Goal: Task Accomplishment & Management: Complete application form

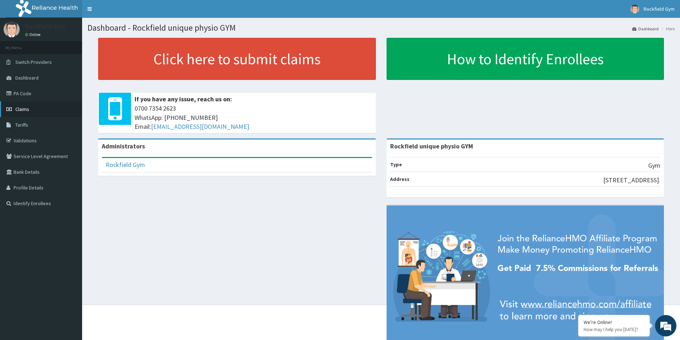
click at [18, 107] on span "Claims" at bounding box center [22, 109] width 14 height 6
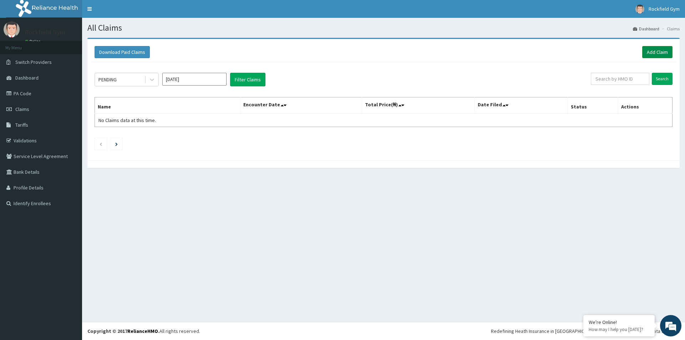
click at [656, 51] on link "Add Claim" at bounding box center [658, 52] width 30 height 12
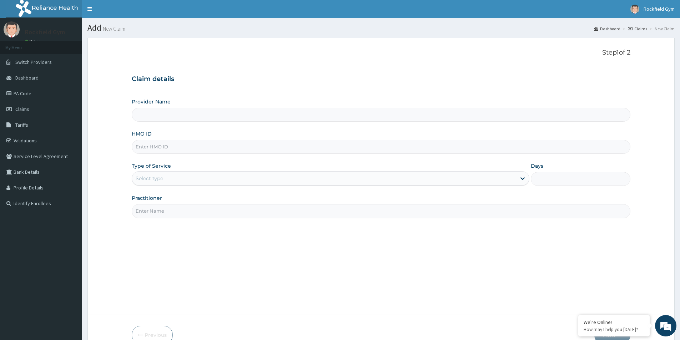
type input "Rockfield unique physio GYM"
type input "1"
click at [195, 146] on input "HMO ID" at bounding box center [381, 147] width 499 height 14
type input "e"
type input "ELI/10022"
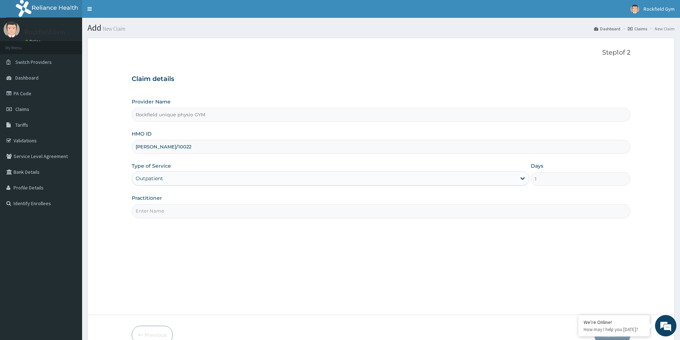
click at [207, 211] on input "Practitioner" at bounding box center [381, 211] width 499 height 14
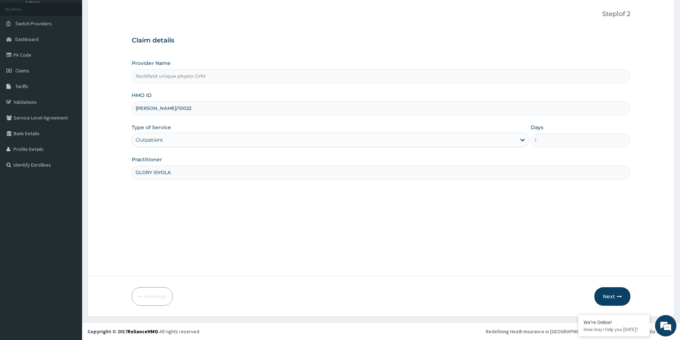
scroll to position [39, 0]
type input "GLORY ISYOLA"
click at [609, 297] on button "Next" at bounding box center [612, 296] width 36 height 19
click at [610, 294] on button "Next" at bounding box center [612, 296] width 36 height 19
type input "ELI/10022/A"
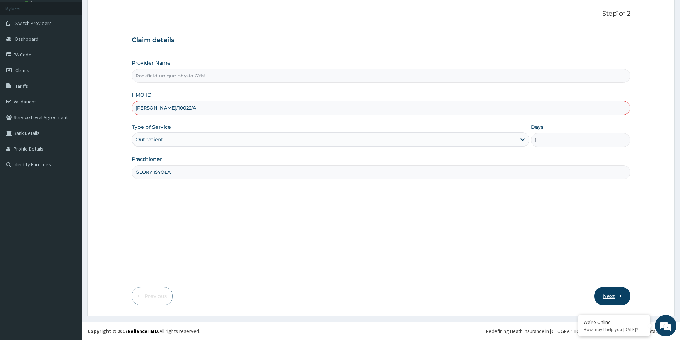
click at [607, 297] on button "Next" at bounding box center [612, 296] width 36 height 19
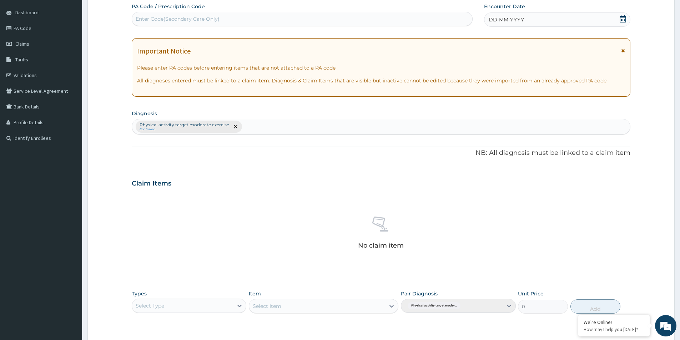
scroll to position [0, 0]
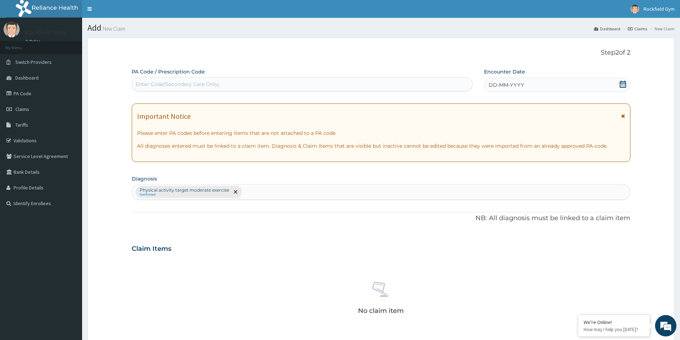
click at [245, 84] on div "Enter Code(Secondary Care Only)" at bounding box center [302, 84] width 340 height 11
type input "PA/AIBAF9"
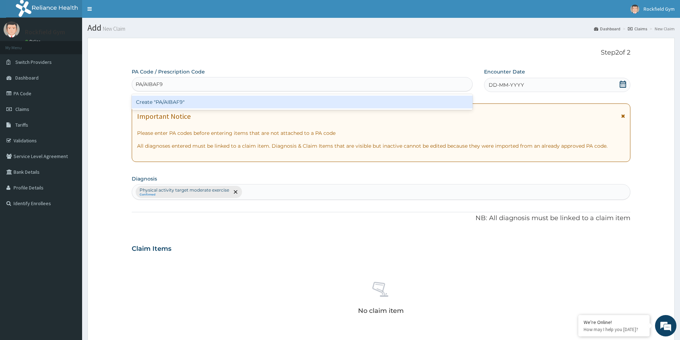
click at [227, 101] on div "Create "PA/AIBAF9"" at bounding box center [302, 102] width 341 height 13
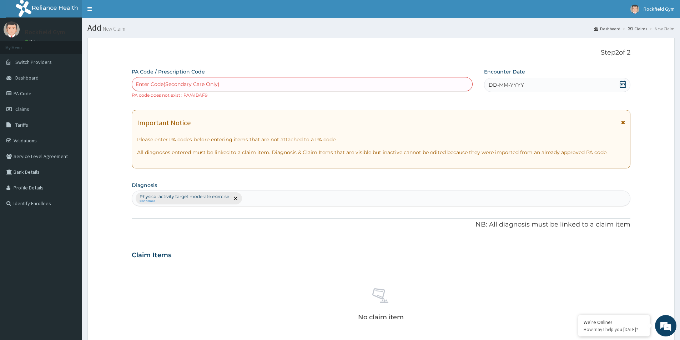
click at [279, 82] on div "Enter Code(Secondary Care Only)" at bounding box center [302, 84] width 340 height 11
type input "PA/AIBAT9"
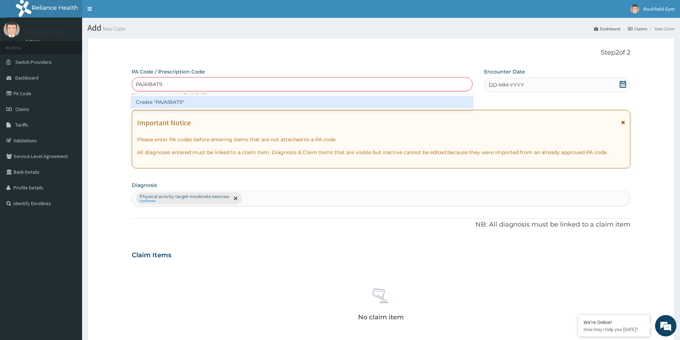
click at [192, 102] on div "Create "PA/AIBAT9"" at bounding box center [302, 102] width 341 height 13
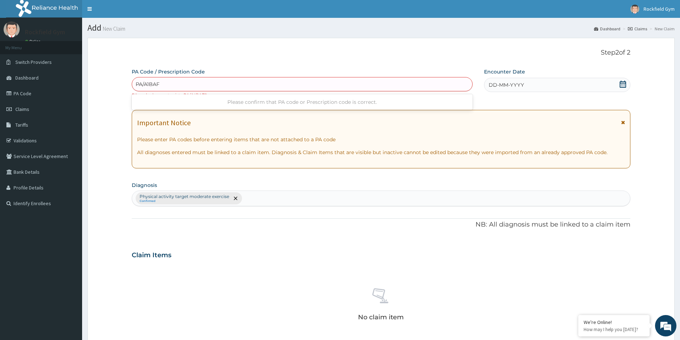
type input "PA/A1BAF9"
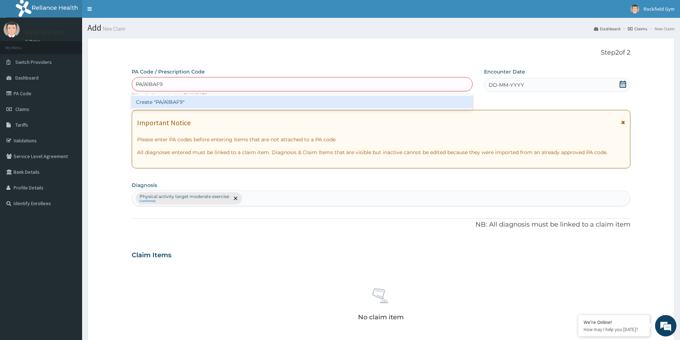
click at [187, 101] on div "Create "PA/A1BAF9"" at bounding box center [302, 102] width 341 height 13
type input "PA/AIBAF9"
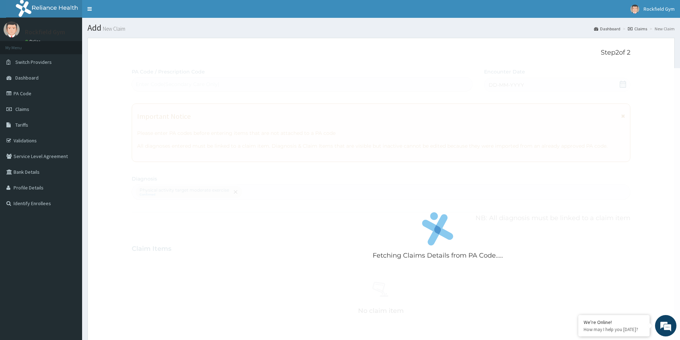
click at [620, 84] on div "Fetching Claims Details from PA Code..... PA Code / Prescription Code Enter Cod…" at bounding box center [381, 250] width 499 height 364
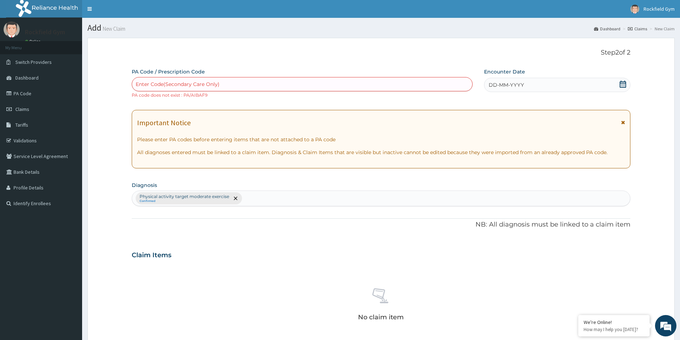
click at [625, 86] on icon at bounding box center [622, 84] width 7 height 7
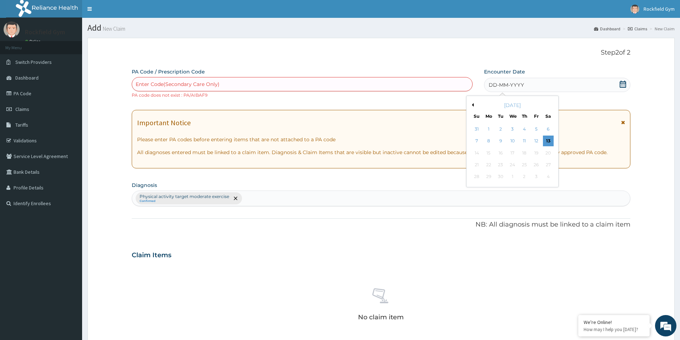
click at [536, 142] on div "12" at bounding box center [536, 141] width 11 height 11
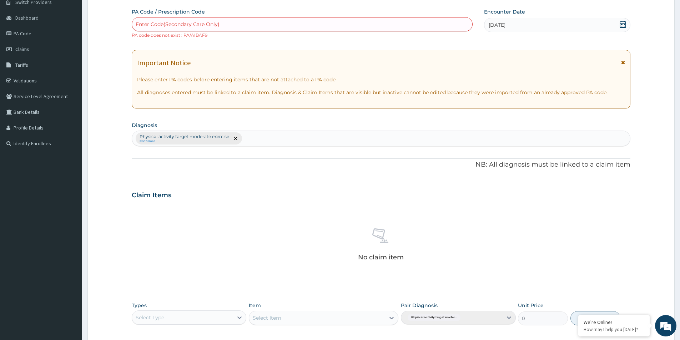
scroll to position [143, 0]
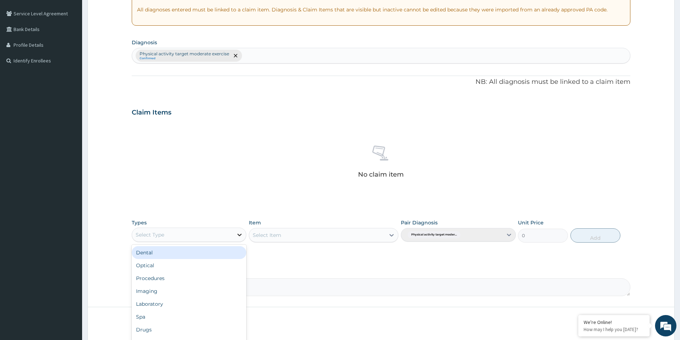
click at [242, 236] on icon at bounding box center [239, 234] width 7 height 7
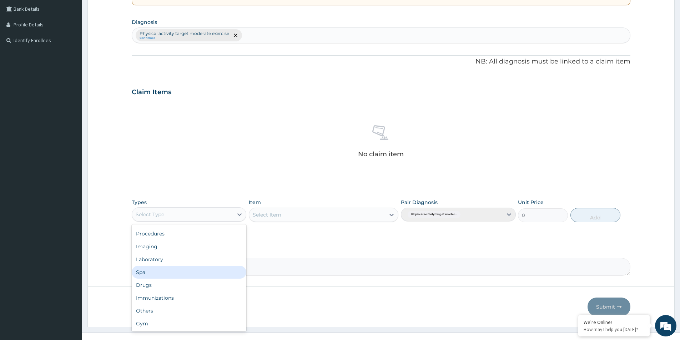
scroll to position [174, 0]
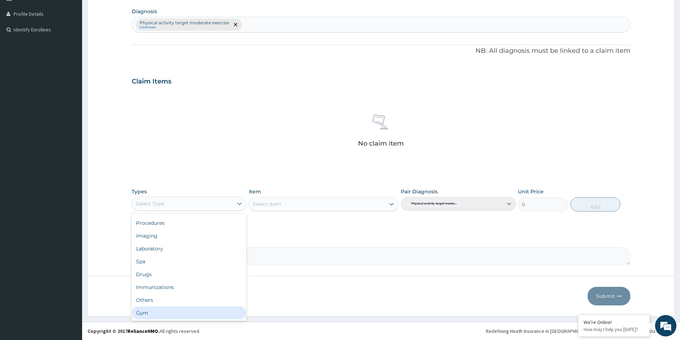
click at [148, 317] on div "Gym" at bounding box center [189, 313] width 115 height 13
click at [394, 208] on div "Select Item" at bounding box center [324, 204] width 150 height 14
click at [391, 205] on icon at bounding box center [392, 204] width 4 height 2
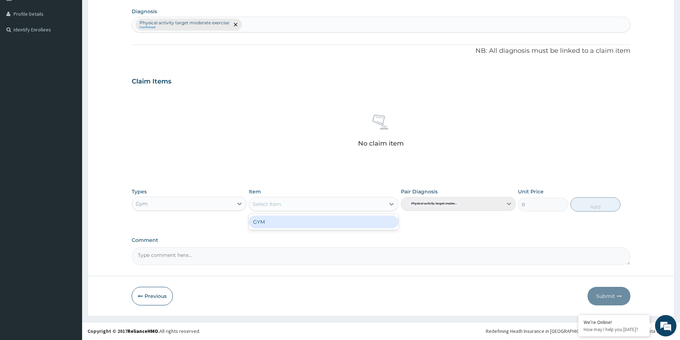
click at [324, 226] on div "GYM" at bounding box center [324, 222] width 150 height 13
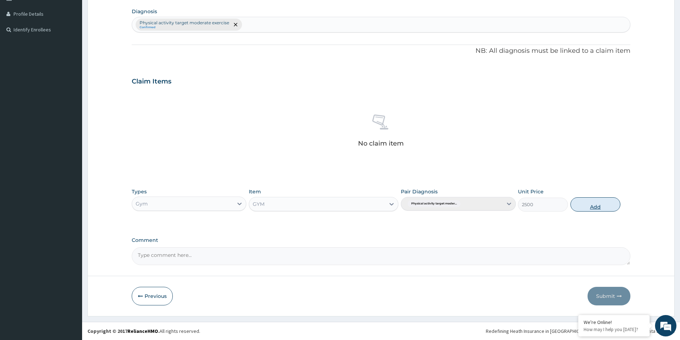
click at [593, 208] on button "Add" at bounding box center [595, 204] width 50 height 14
type input "0"
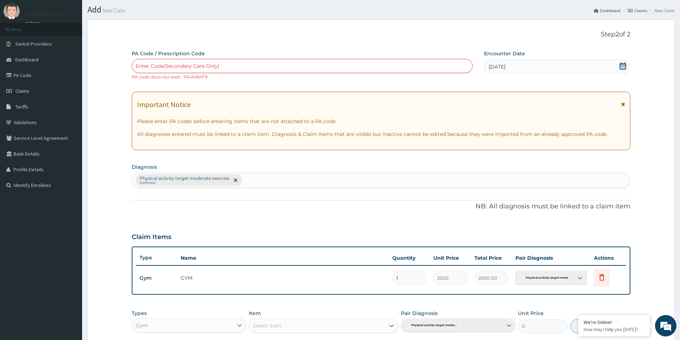
scroll to position [0, 0]
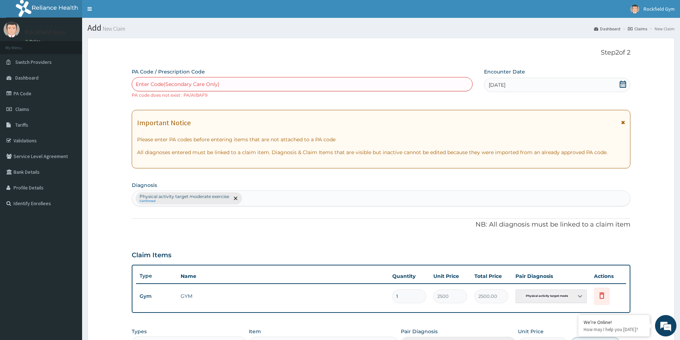
click at [230, 82] on div "Enter Code(Secondary Care Only)" at bounding box center [302, 84] width 340 height 11
type input "PA/A7BAF9"
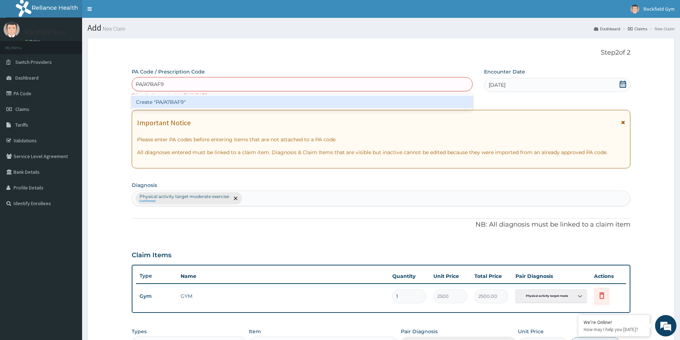
click at [175, 101] on div "Create "PA/A7BAF9"" at bounding box center [302, 102] width 341 height 13
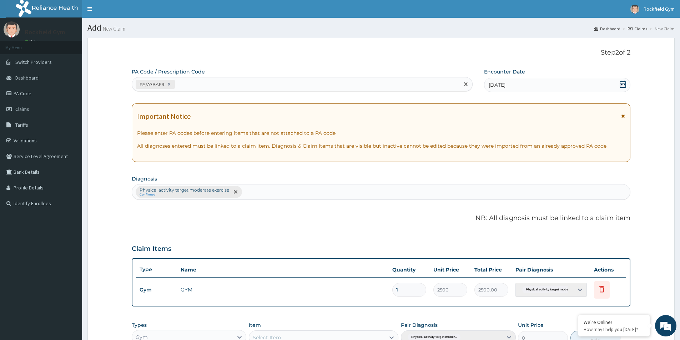
scroll to position [134, 0]
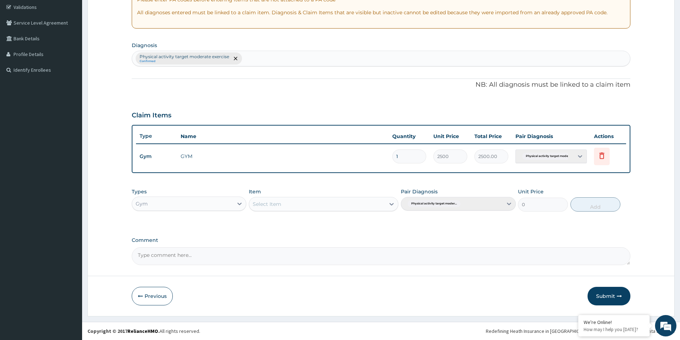
click at [408, 157] on input "1" at bounding box center [409, 157] width 34 height 14
type input "0.00"
type input "2"
type input "5000.00"
type input "2"
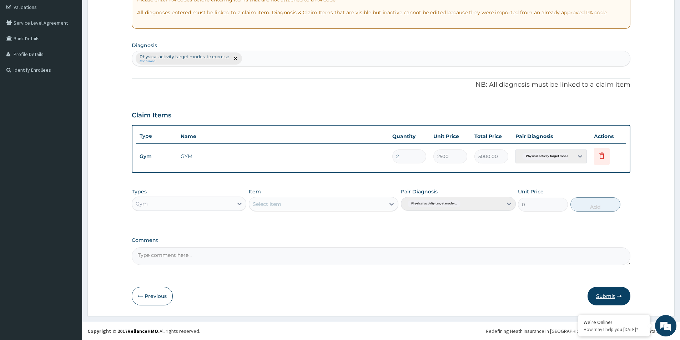
click at [599, 297] on button "Submit" at bounding box center [609, 296] width 43 height 19
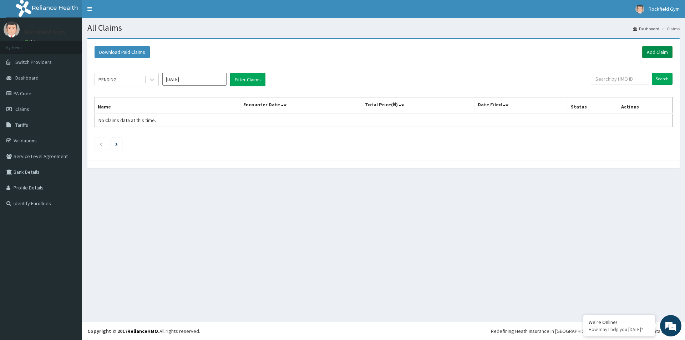
click at [662, 53] on link "Add Claim" at bounding box center [658, 52] width 30 height 12
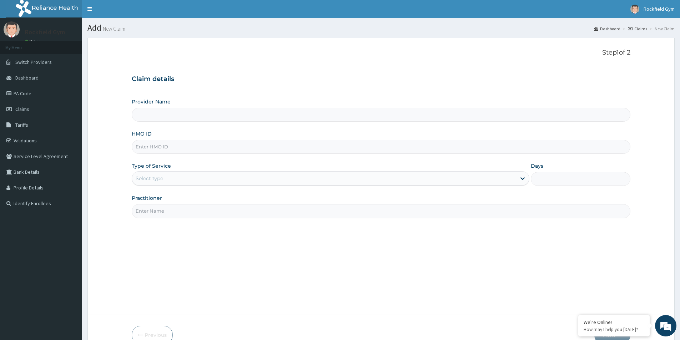
click at [210, 145] on input "HMO ID" at bounding box center [381, 147] width 499 height 14
type input "Rockfield unique physio GYM"
type input "1"
type input "PNG/10117/C"
click at [178, 210] on input "Practitioner" at bounding box center [381, 211] width 499 height 14
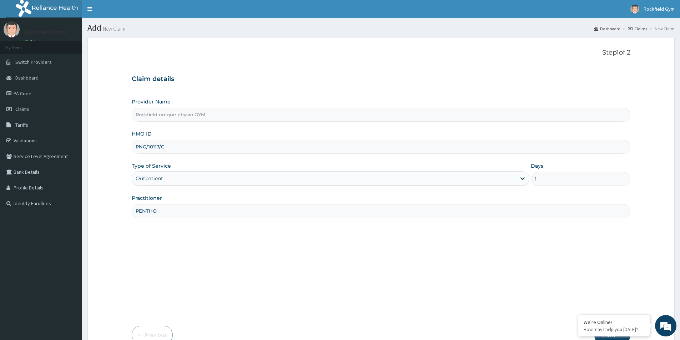
scroll to position [39, 0]
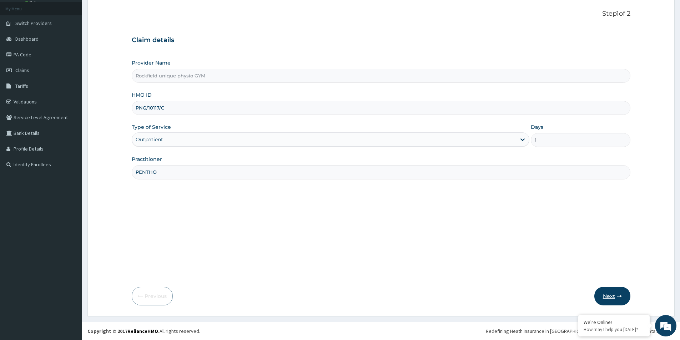
type input "PENTHO"
click at [608, 301] on button "Next" at bounding box center [612, 296] width 36 height 19
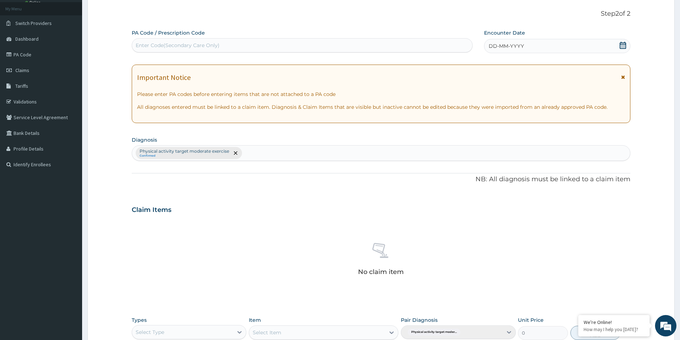
click at [626, 46] on icon at bounding box center [623, 45] width 6 height 7
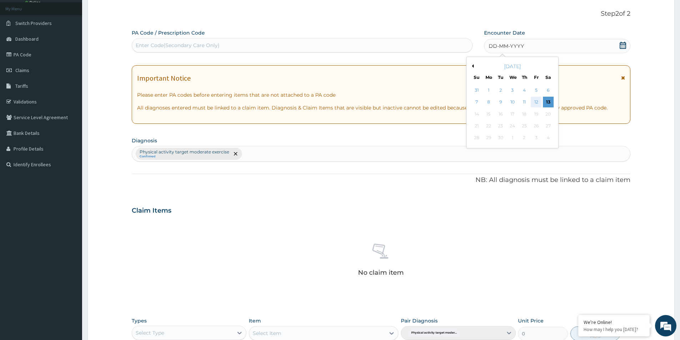
click at [537, 102] on div "12" at bounding box center [536, 102] width 11 height 11
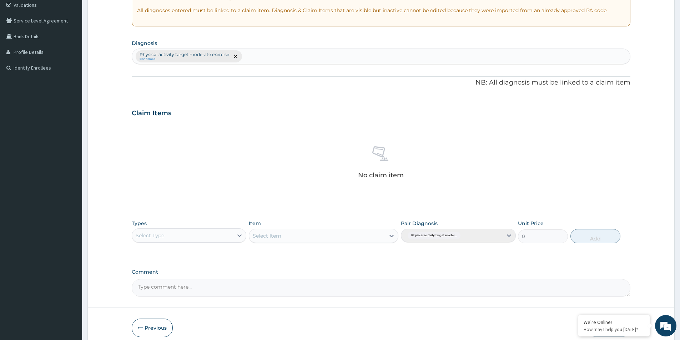
scroll to position [167, 0]
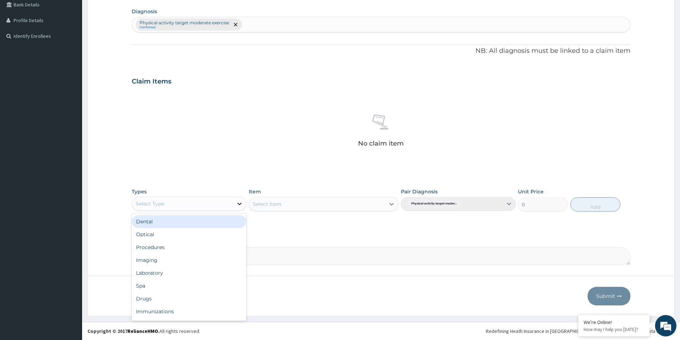
click at [238, 202] on icon at bounding box center [239, 203] width 7 height 7
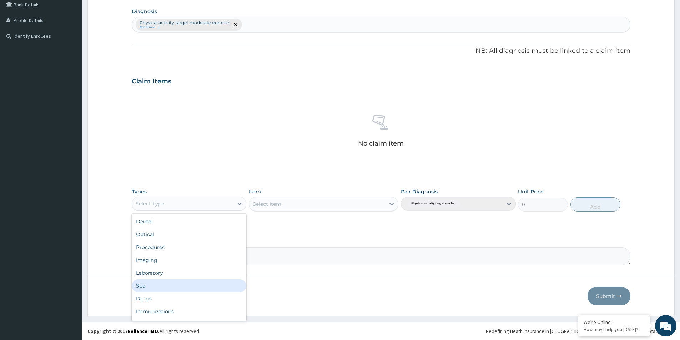
scroll to position [24, 0]
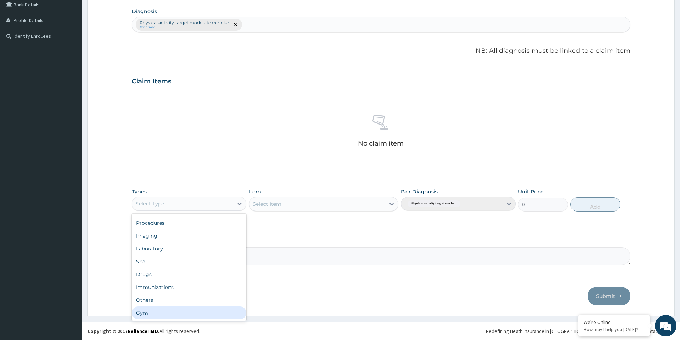
click at [164, 313] on div "Gym" at bounding box center [189, 313] width 115 height 13
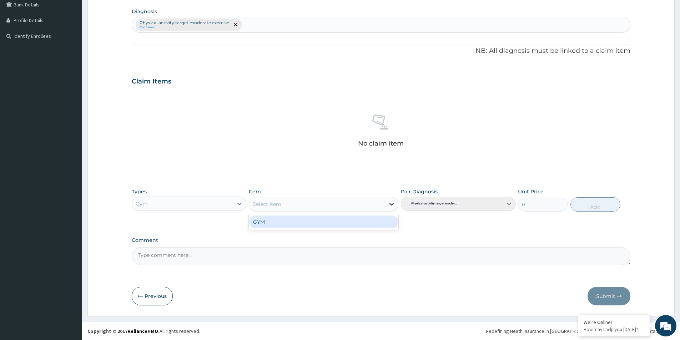
click at [393, 206] on icon at bounding box center [391, 204] width 7 height 7
click at [351, 225] on div "GYM" at bounding box center [324, 222] width 150 height 13
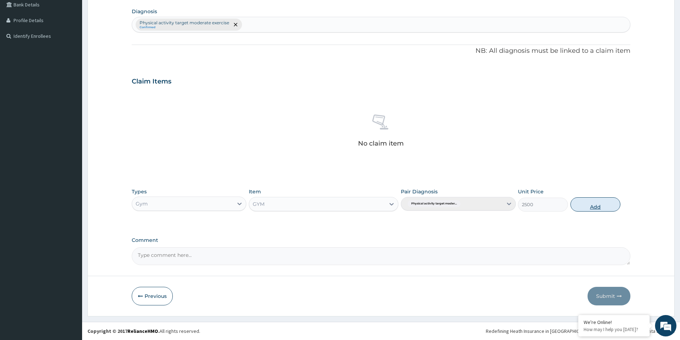
click at [592, 205] on button "Add" at bounding box center [595, 204] width 50 height 14
type input "0"
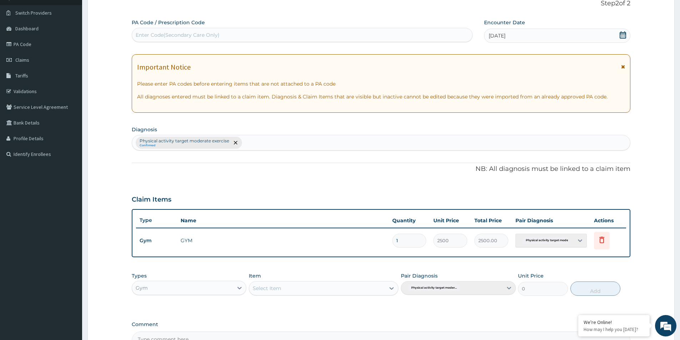
scroll to position [0, 0]
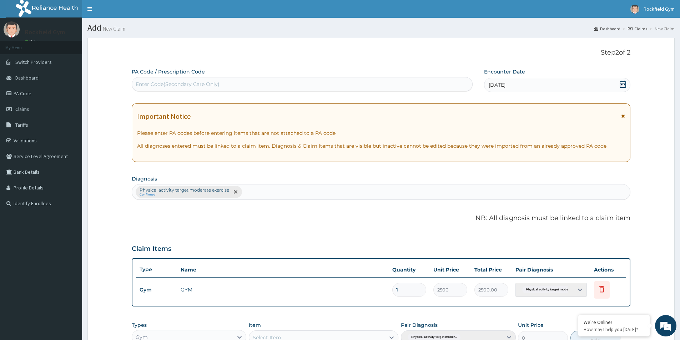
click at [166, 84] on div "Enter Code(Secondary Care Only)" at bounding box center [178, 84] width 84 height 7
type input "A"
type input "PA/D14C12"
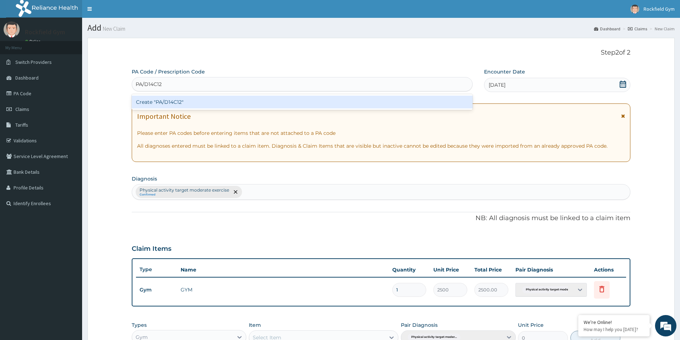
click at [178, 103] on div "Create "PA/D14C12"" at bounding box center [302, 102] width 341 height 13
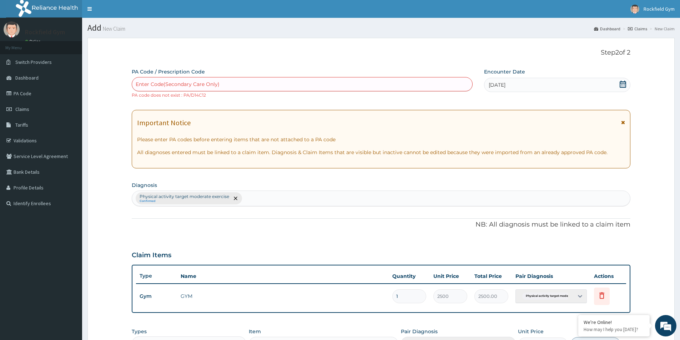
click at [161, 81] on div "Enter Code(Secondary Care Only)" at bounding box center [178, 84] width 84 height 7
type input "PA/D14E12"
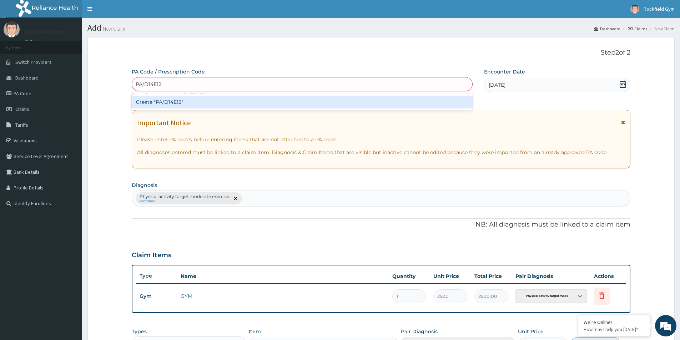
click at [160, 101] on div "Create "PA/D14E12"" at bounding box center [302, 102] width 341 height 13
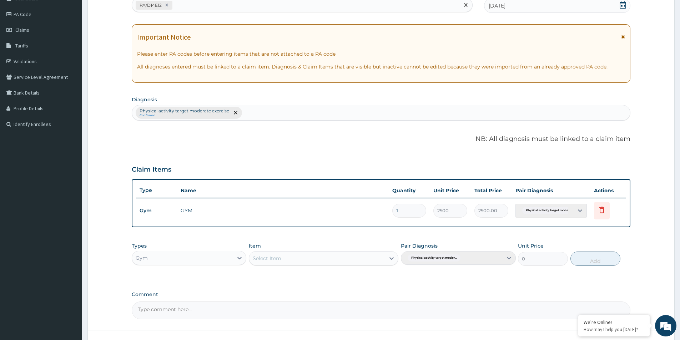
scroll to position [134, 0]
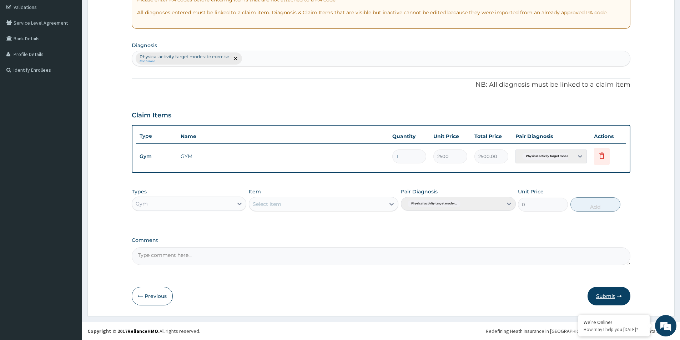
click at [606, 298] on button "Submit" at bounding box center [609, 296] width 43 height 19
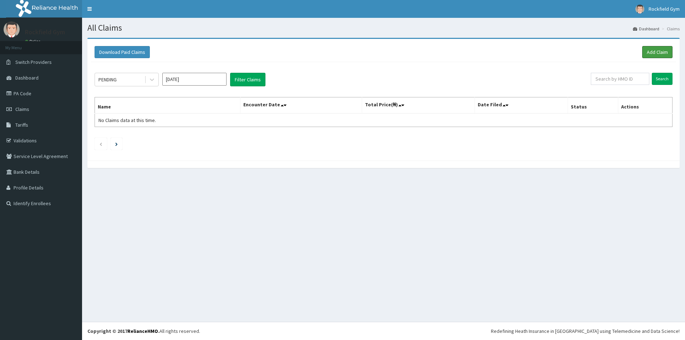
click at [661, 52] on link "Add Claim" at bounding box center [658, 52] width 30 height 12
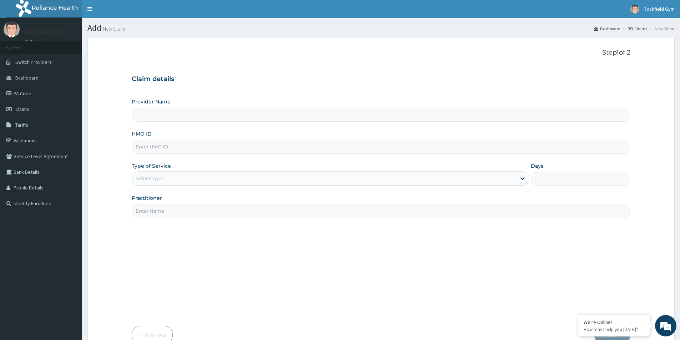
click at [200, 144] on input "HMO ID" at bounding box center [381, 147] width 499 height 14
type input "Rockfield unique physio GYM"
type input "1"
type input "ISW/10586/A"
click at [175, 213] on input "Practitioner" at bounding box center [381, 211] width 499 height 14
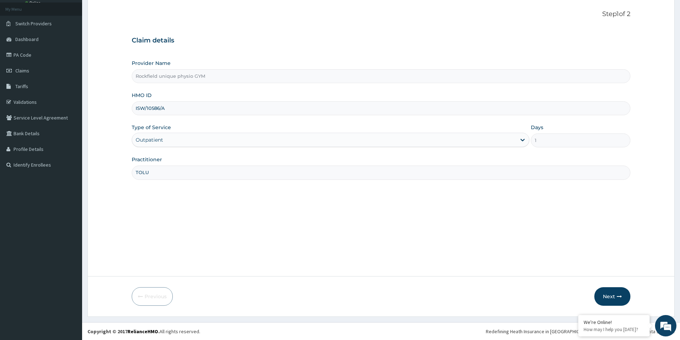
scroll to position [39, 0]
type input "TOLU"
click at [604, 294] on button "Next" at bounding box center [612, 296] width 36 height 19
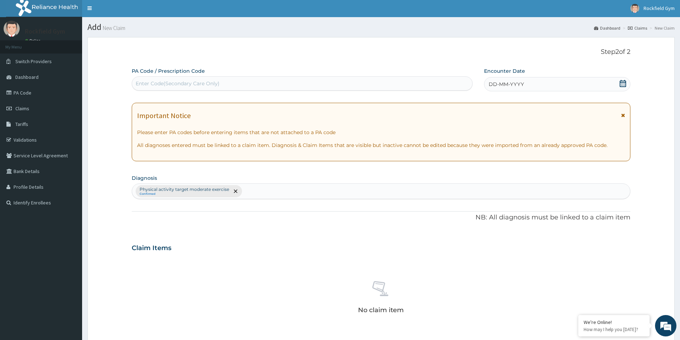
scroll to position [0, 0]
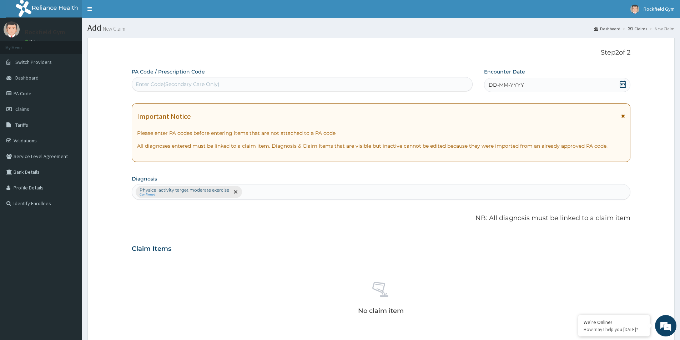
click at [208, 81] on div "Enter Code(Secondary Care Only)" at bounding box center [178, 84] width 84 height 7
click at [622, 83] on icon at bounding box center [623, 84] width 6 height 7
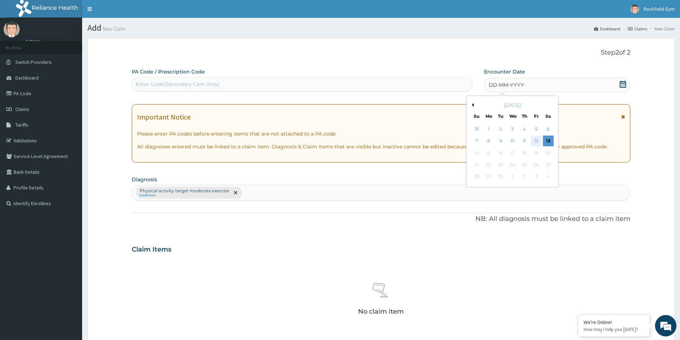
click at [534, 138] on div "12" at bounding box center [536, 141] width 11 height 11
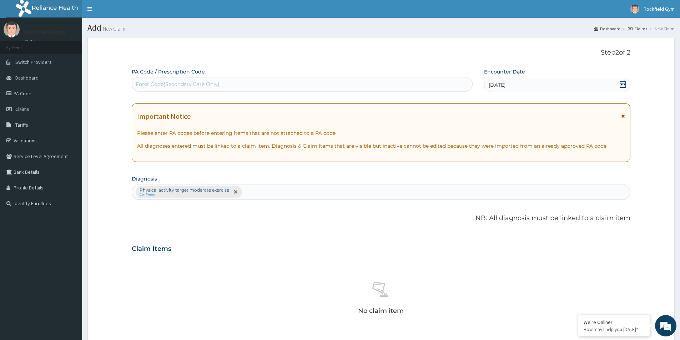
click at [433, 80] on div "Enter Code(Secondary Care Only)" at bounding box center [302, 84] width 340 height 11
type input "PA/A6D9A2"
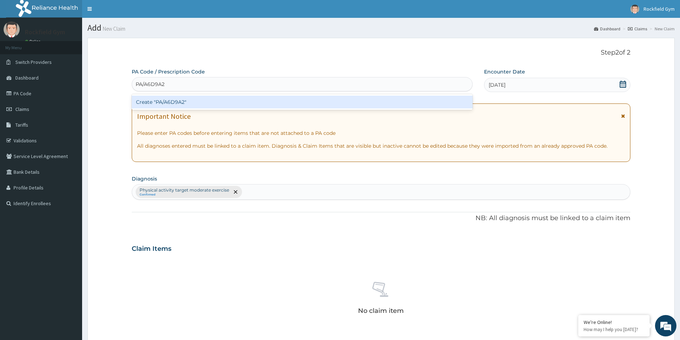
click at [181, 101] on div "Create "PA/A6D9A2"" at bounding box center [302, 102] width 341 height 13
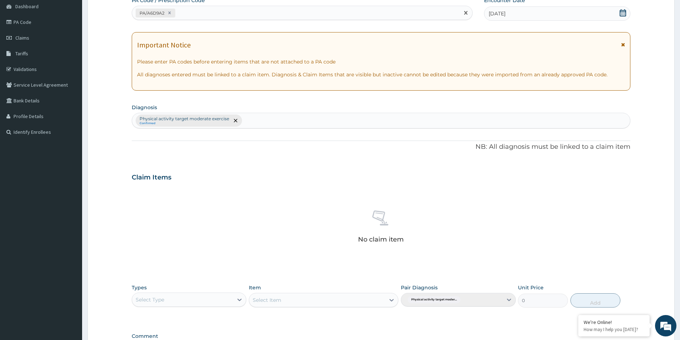
scroll to position [167, 0]
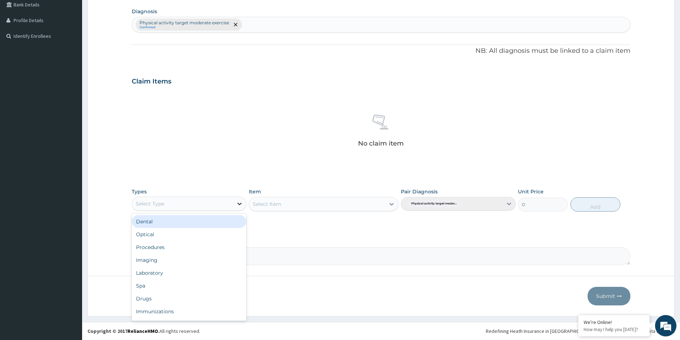
click at [238, 205] on icon at bounding box center [239, 203] width 7 height 7
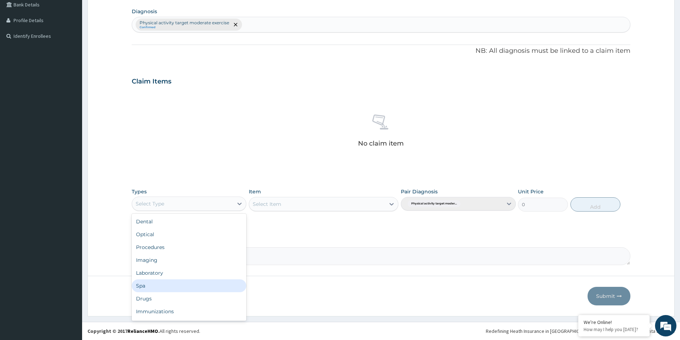
scroll to position [24, 0]
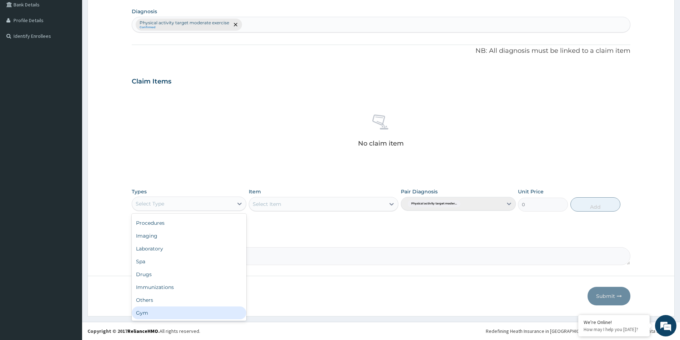
click at [153, 313] on div "Gym" at bounding box center [189, 313] width 115 height 13
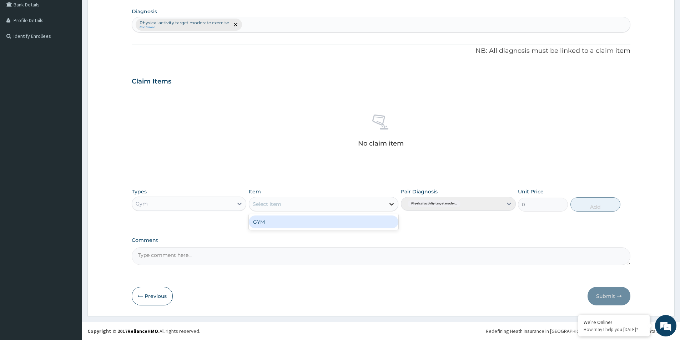
click at [391, 203] on icon at bounding box center [391, 204] width 7 height 7
click at [356, 224] on div "GYM" at bounding box center [324, 222] width 150 height 13
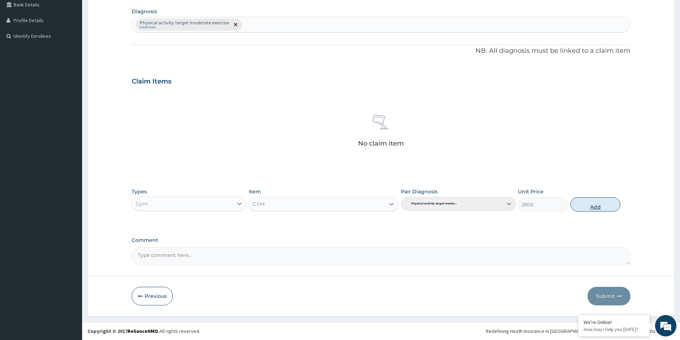
click at [597, 205] on button "Add" at bounding box center [595, 204] width 50 height 14
type input "0"
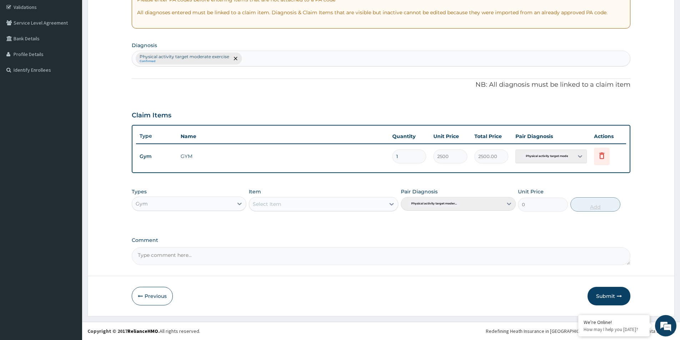
scroll to position [134, 0]
type input "0.00"
type input "2"
type input "5000.00"
type input "2"
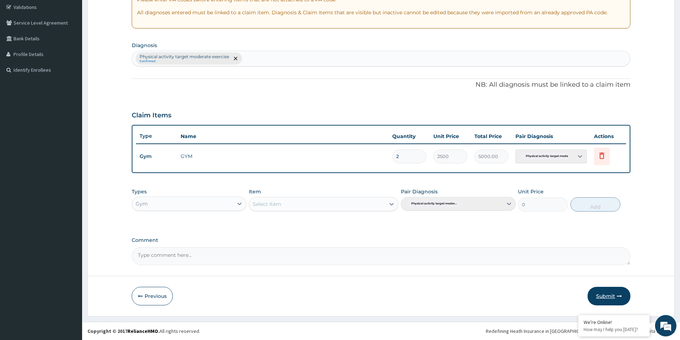
click at [608, 295] on button "Submit" at bounding box center [609, 296] width 43 height 19
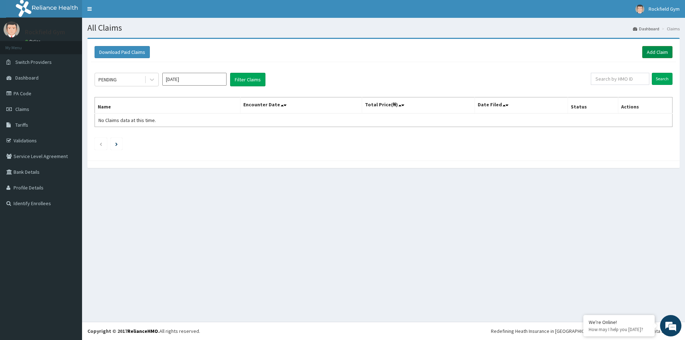
click at [653, 50] on link "Add Claim" at bounding box center [658, 52] width 30 height 12
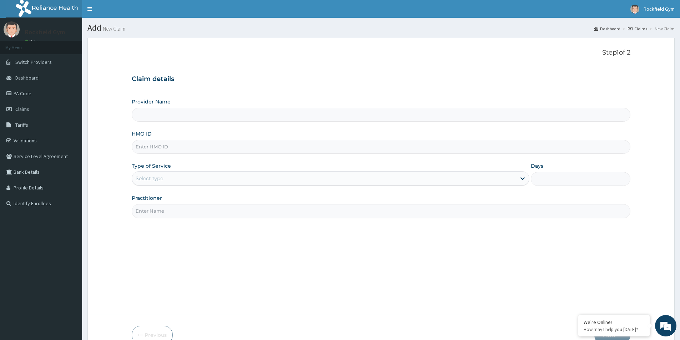
type input "Rockfield unique physio GYM"
type input "1"
click at [177, 147] on input "HMO ID" at bounding box center [381, 147] width 499 height 14
type input "RIS/10086/A"
click at [172, 212] on input "Practitioner" at bounding box center [381, 211] width 499 height 14
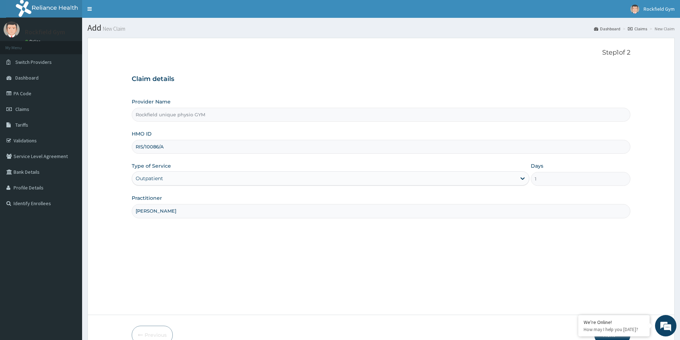
scroll to position [39, 0]
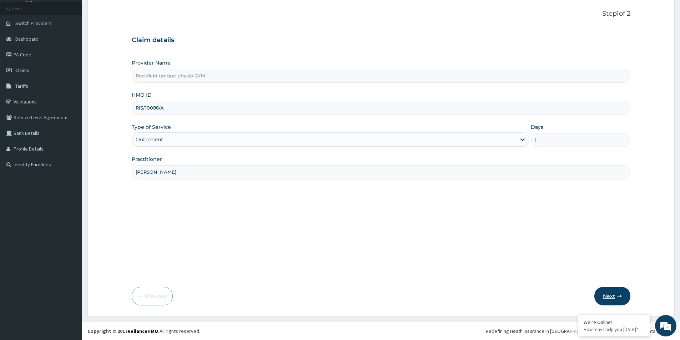
type input "OGUNSOLA AYOBAMI"
click at [608, 299] on button "Next" at bounding box center [612, 296] width 36 height 19
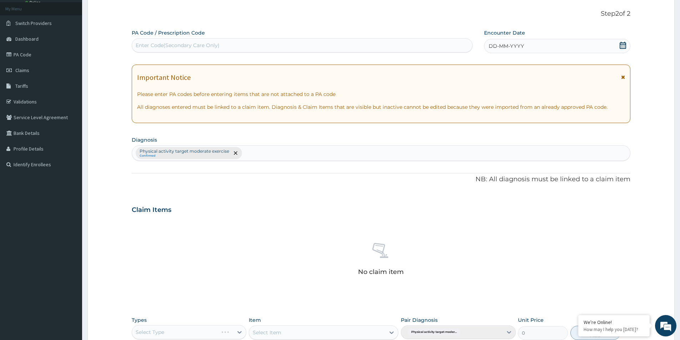
click at [153, 42] on div "Enter Code(Secondary Care Only)" at bounding box center [178, 45] width 84 height 7
type input "PA/OEBAEF"
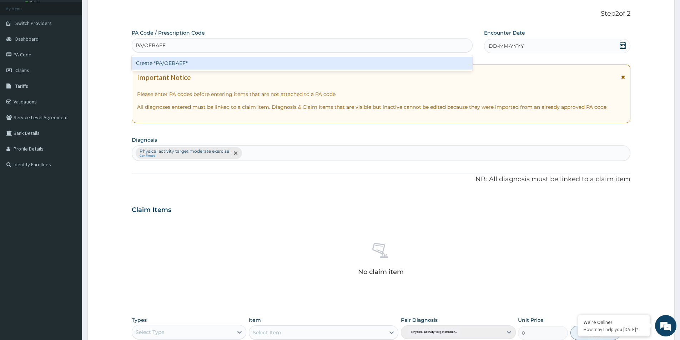
click at [170, 66] on div "Create "PA/OEBAEF"" at bounding box center [302, 63] width 341 height 13
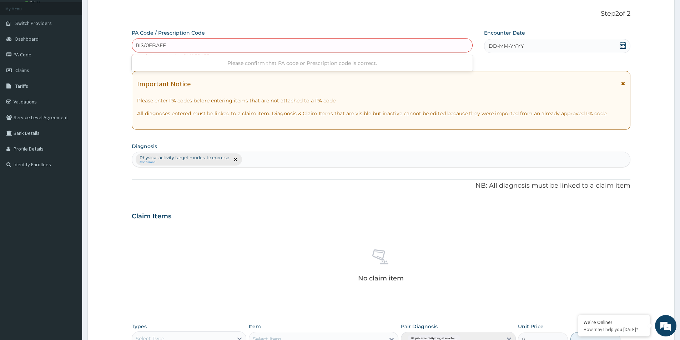
click at [159, 46] on input "RIS/0EBAEF" at bounding box center [151, 45] width 31 height 7
click at [142, 45] on input "RIS/0EBAEF" at bounding box center [151, 45] width 31 height 7
type input "PA/0EBAEF"
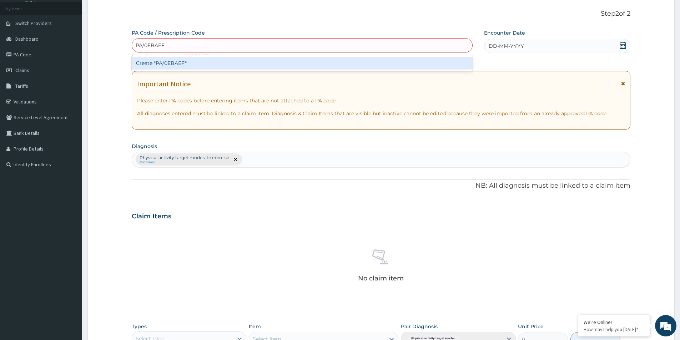
click at [165, 61] on div "Create "PA/0EBAEF"" at bounding box center [302, 63] width 341 height 13
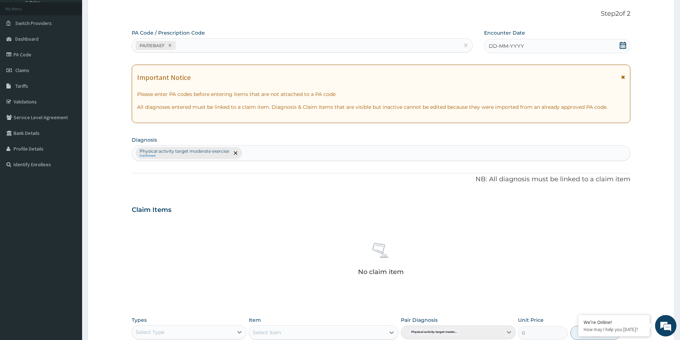
click at [623, 45] on icon at bounding box center [622, 45] width 7 height 7
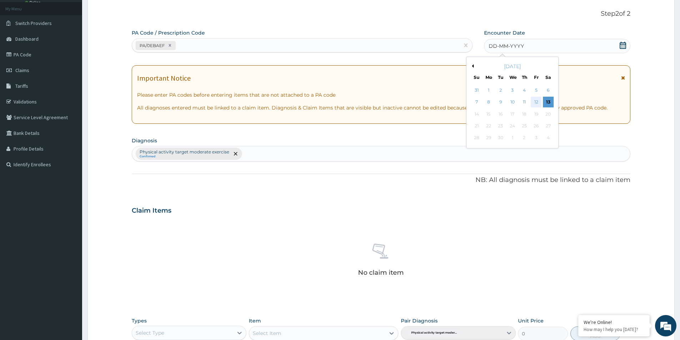
click at [537, 99] on div "12" at bounding box center [536, 102] width 11 height 11
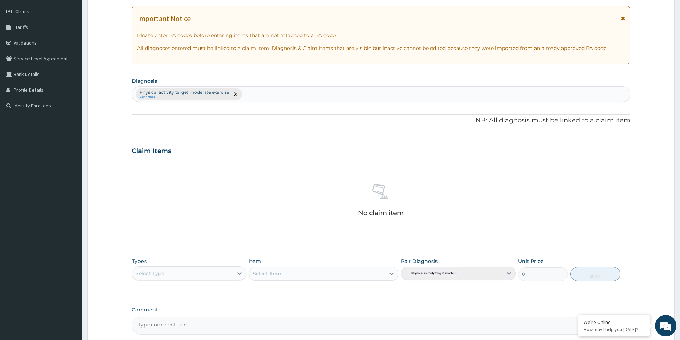
scroll to position [167, 0]
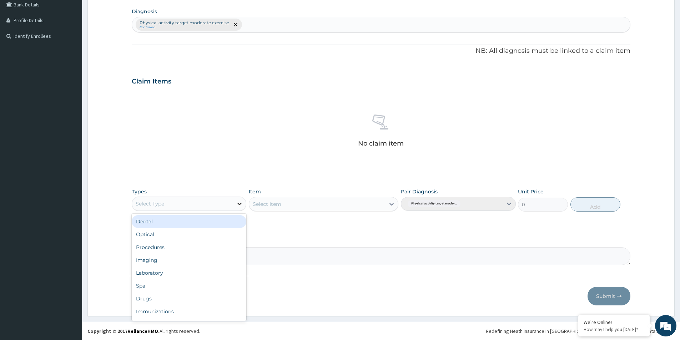
click at [240, 205] on icon at bounding box center [239, 203] width 7 height 7
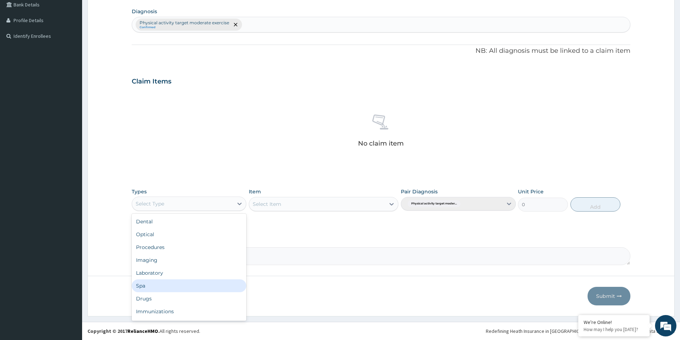
scroll to position [24, 0]
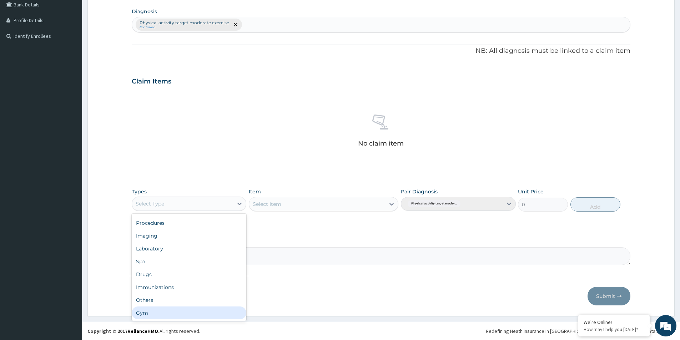
click at [161, 315] on div "Gym" at bounding box center [189, 313] width 115 height 13
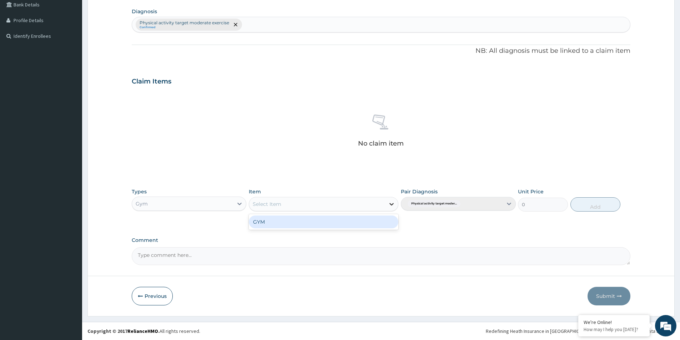
click at [391, 205] on icon at bounding box center [391, 204] width 7 height 7
click at [354, 225] on div "GYM" at bounding box center [324, 222] width 150 height 13
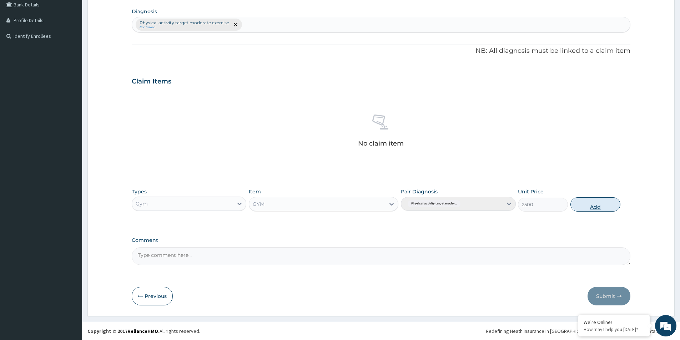
click at [596, 208] on button "Add" at bounding box center [595, 204] width 50 height 14
type input "0"
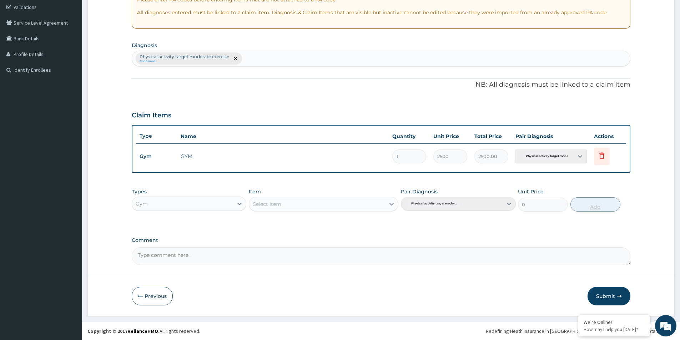
scroll to position [134, 0]
click at [606, 294] on button "Submit" at bounding box center [609, 296] width 43 height 19
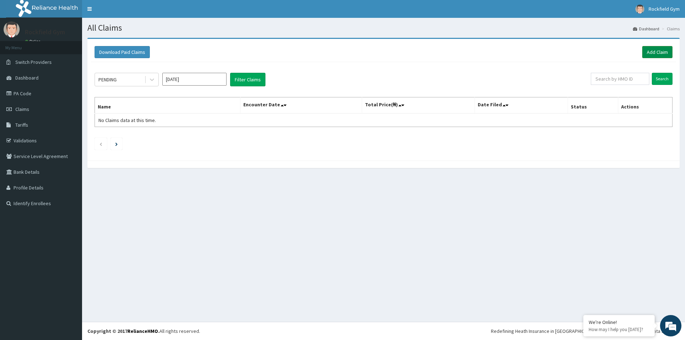
click at [662, 52] on link "Add Claim" at bounding box center [658, 52] width 30 height 12
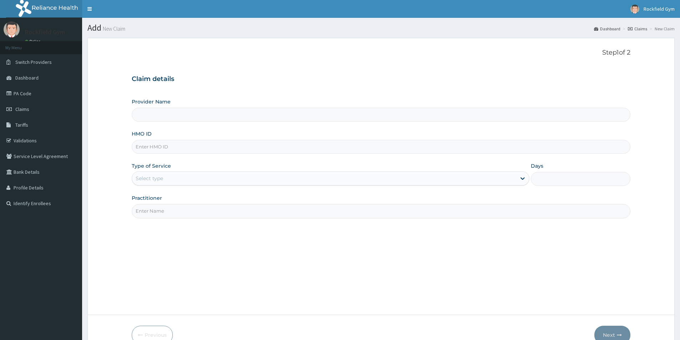
click at [165, 147] on input "HMO ID" at bounding box center [381, 147] width 499 height 14
type input "Rockfield unique physio GYM"
type input "1"
type input "ISW/ID586/A"
click at [167, 212] on input "Practitioner" at bounding box center [381, 211] width 499 height 14
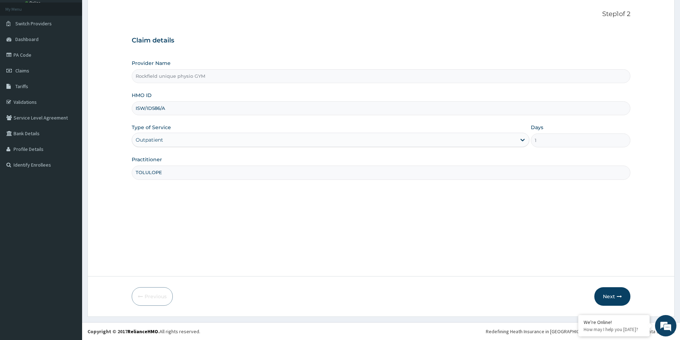
scroll to position [39, 0]
type input "TOLULOPE"
click at [610, 294] on button "Next" at bounding box center [612, 296] width 36 height 19
click at [609, 296] on button "Next" at bounding box center [612, 296] width 36 height 19
click at [148, 109] on input "ISW/ID586/A" at bounding box center [381, 108] width 499 height 14
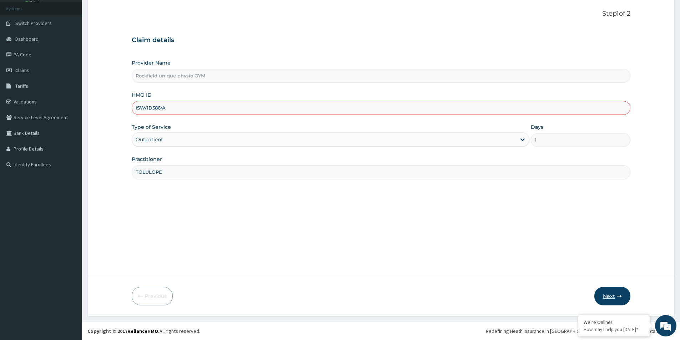
click at [602, 294] on button "Next" at bounding box center [612, 296] width 36 height 19
click at [610, 296] on button "Next" at bounding box center [612, 296] width 36 height 19
click at [218, 109] on input "ISW/1D586/A" at bounding box center [381, 108] width 499 height 14
click at [152, 107] on input "ISW/1D586/A" at bounding box center [381, 108] width 499 height 14
type input "ISW/10586/A"
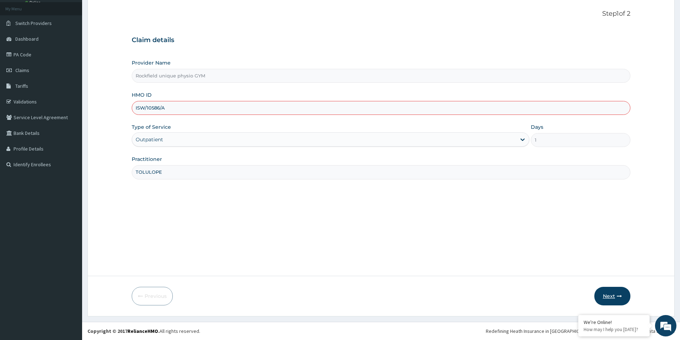
click at [610, 294] on button "Next" at bounding box center [612, 296] width 36 height 19
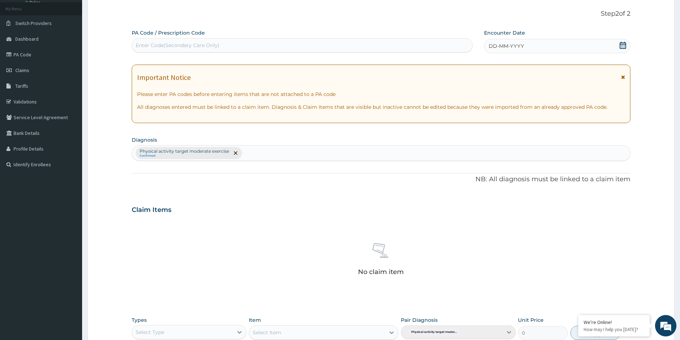
scroll to position [167, 0]
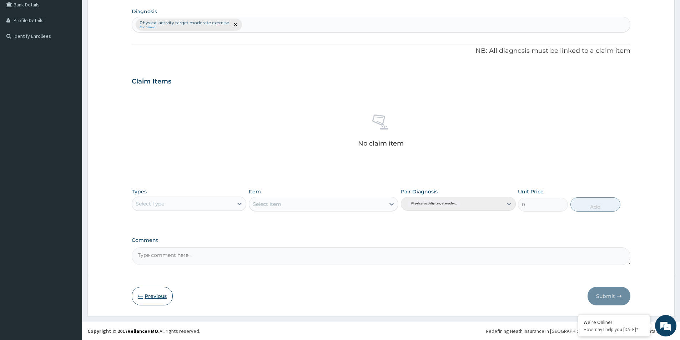
click at [155, 298] on button "Previous" at bounding box center [152, 296] width 41 height 19
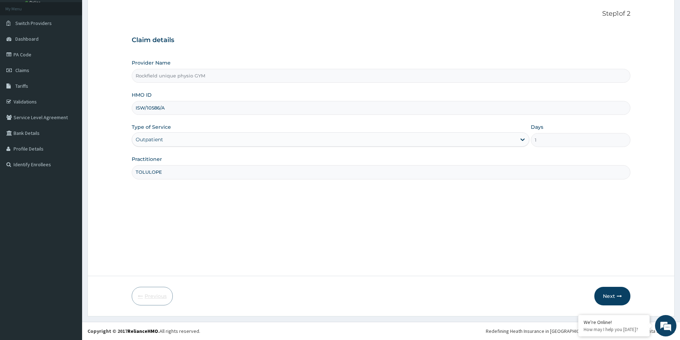
scroll to position [39, 0]
click at [612, 298] on button "Next" at bounding box center [612, 296] width 36 height 19
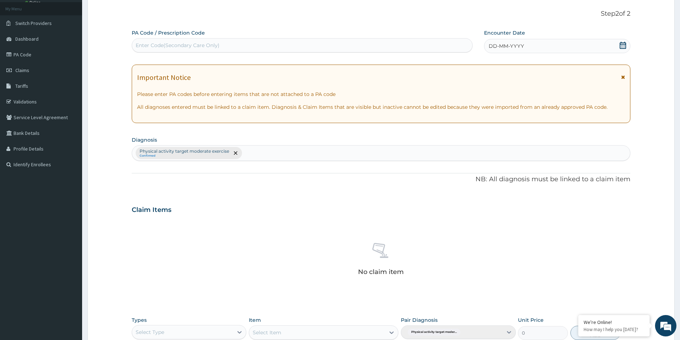
click at [624, 45] on icon at bounding box center [622, 45] width 7 height 7
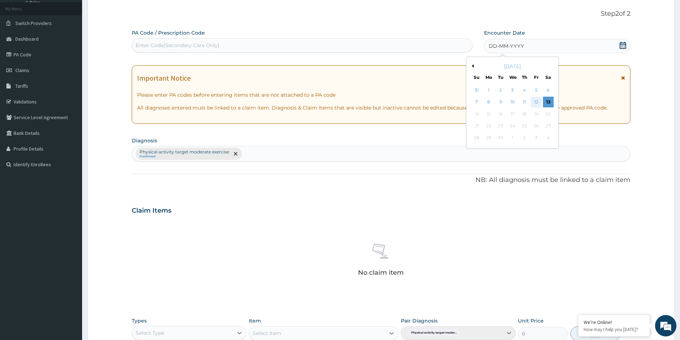
click at [538, 101] on div "12" at bounding box center [536, 102] width 11 height 11
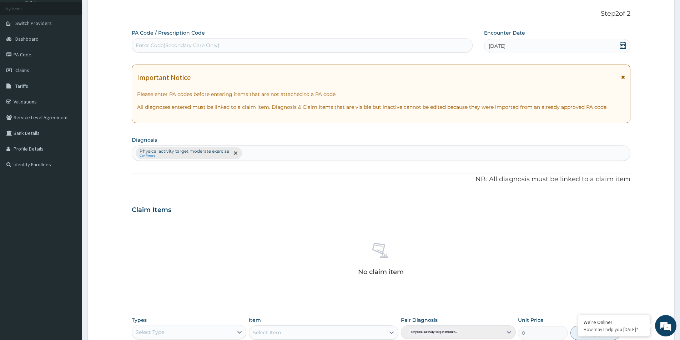
click at [231, 41] on div "Enter Code(Secondary Care Only)" at bounding box center [302, 45] width 340 height 11
type input "PA/A6D9A2"
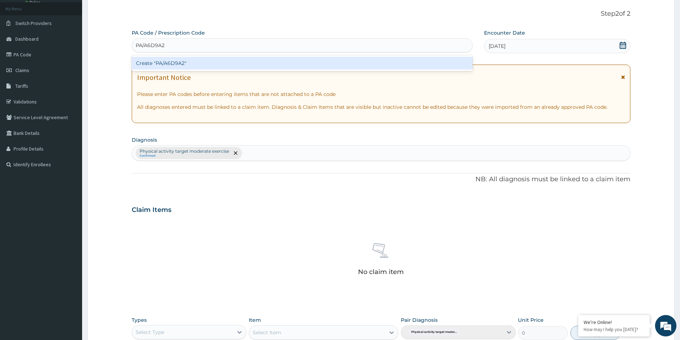
click at [188, 62] on div "Create "PA/A6D9A2"" at bounding box center [302, 63] width 341 height 13
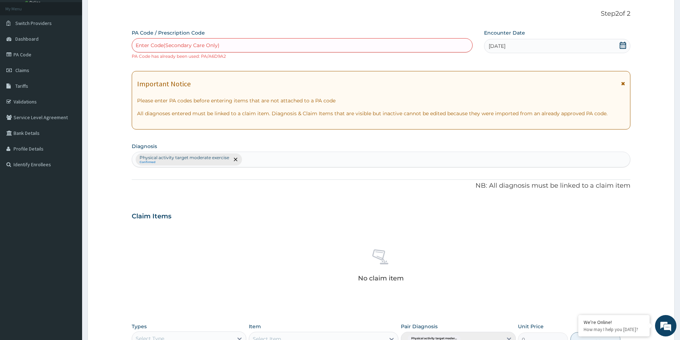
click at [211, 41] on div "Enter Code(Secondary Care Only)" at bounding box center [302, 45] width 340 height 11
type input "PA/910AIB"
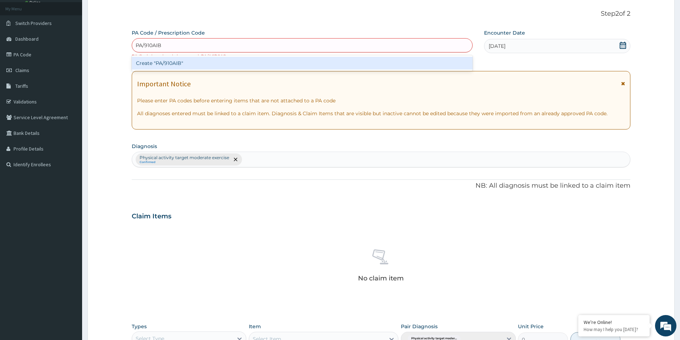
click at [193, 66] on div "Create "PA/910AIB"" at bounding box center [302, 63] width 341 height 13
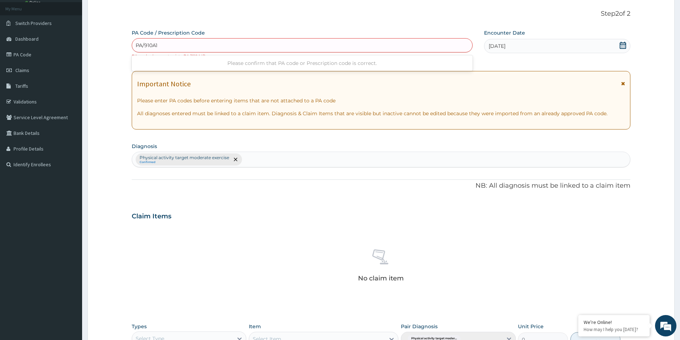
type input "PA/910A1B"
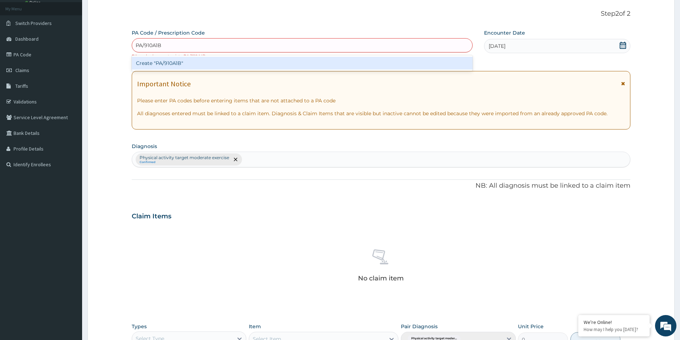
click at [212, 63] on div "Create "PA/910A1B"" at bounding box center [302, 63] width 341 height 13
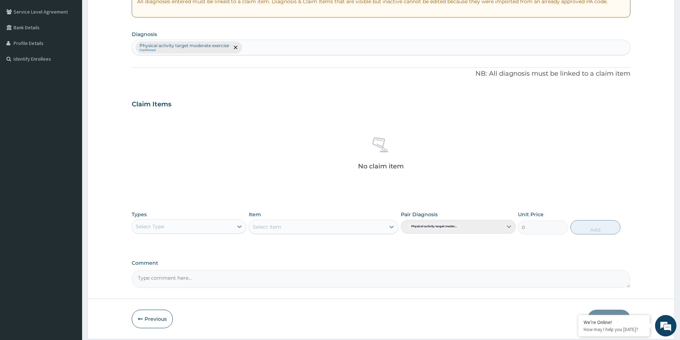
scroll to position [167, 0]
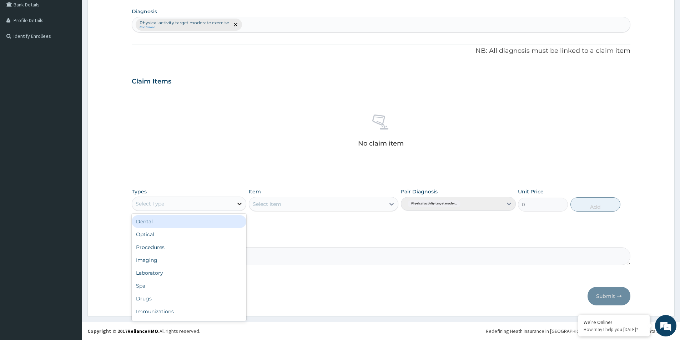
click at [241, 203] on icon at bounding box center [239, 203] width 7 height 7
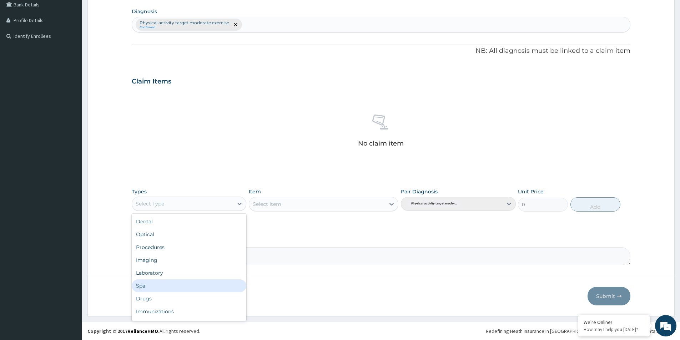
scroll to position [24, 0]
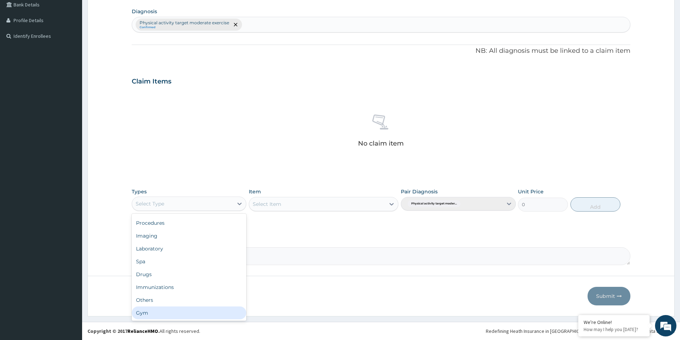
click at [174, 310] on div "Gym" at bounding box center [189, 313] width 115 height 13
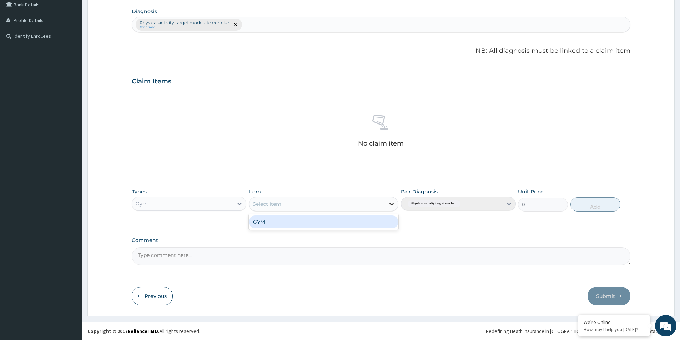
click at [391, 202] on icon at bounding box center [391, 204] width 7 height 7
click at [328, 226] on div "GYM" at bounding box center [324, 222] width 150 height 13
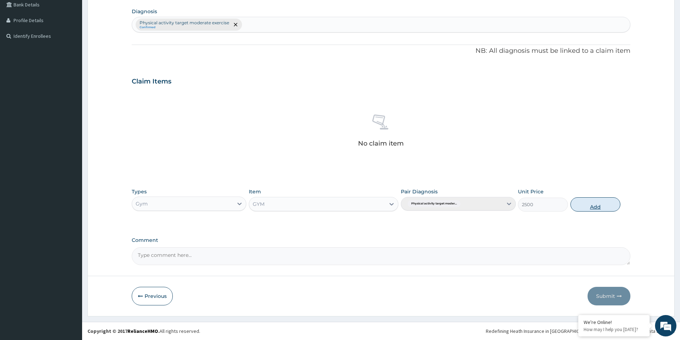
click at [596, 207] on button "Add" at bounding box center [595, 204] width 50 height 14
type input "0"
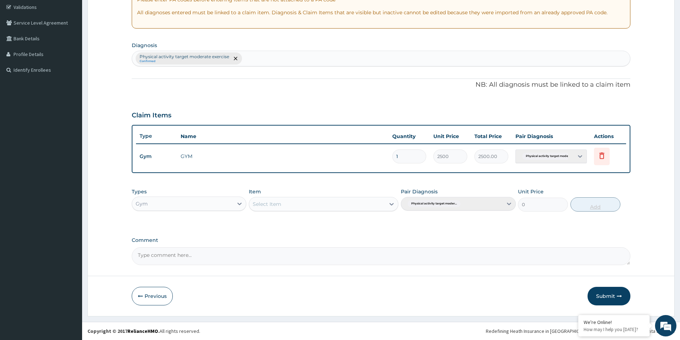
scroll to position [134, 0]
type input "0.00"
type input "2"
type input "5000.00"
type input "2"
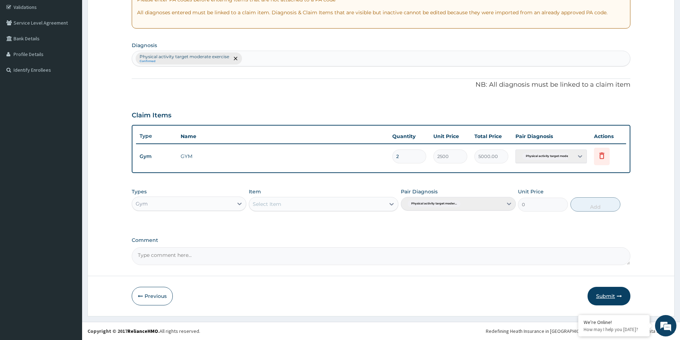
click at [605, 294] on button "Submit" at bounding box center [609, 296] width 43 height 19
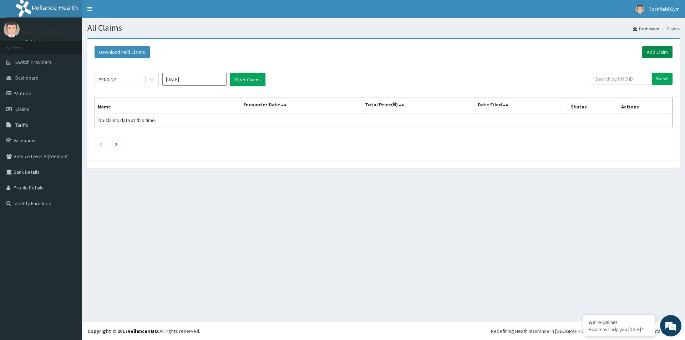
click at [656, 51] on link "Add Claim" at bounding box center [658, 52] width 30 height 12
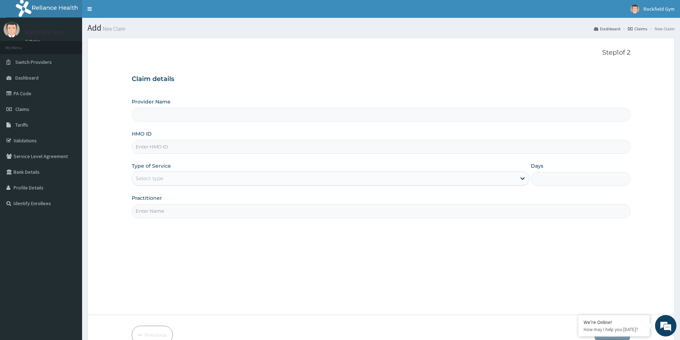
click at [319, 149] on input "HMO ID" at bounding box center [381, 147] width 499 height 14
type input "Rockfield unique physio GYM"
type input "1"
type input "WML/10012/A"
click at [239, 211] on input "Practitioner" at bounding box center [381, 211] width 499 height 14
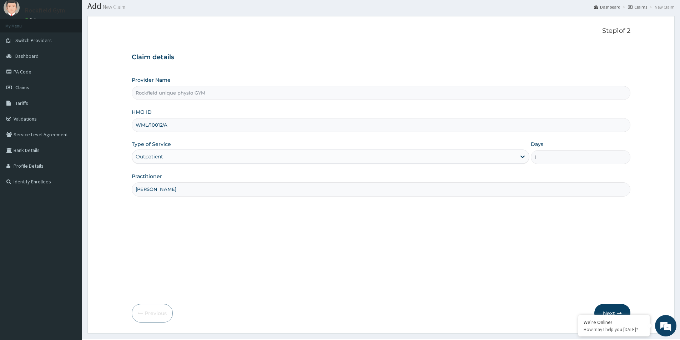
scroll to position [39, 0]
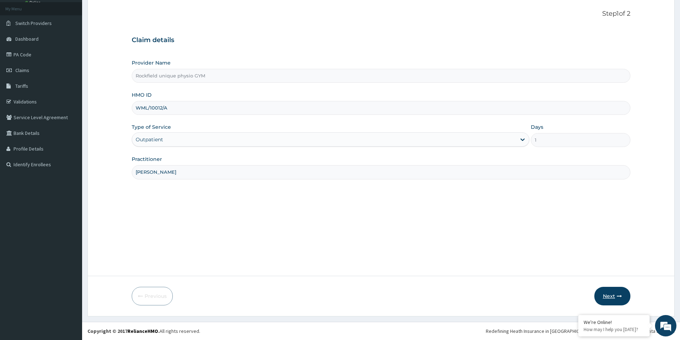
type input "[PERSON_NAME]"
click at [607, 295] on button "Next" at bounding box center [612, 296] width 36 height 19
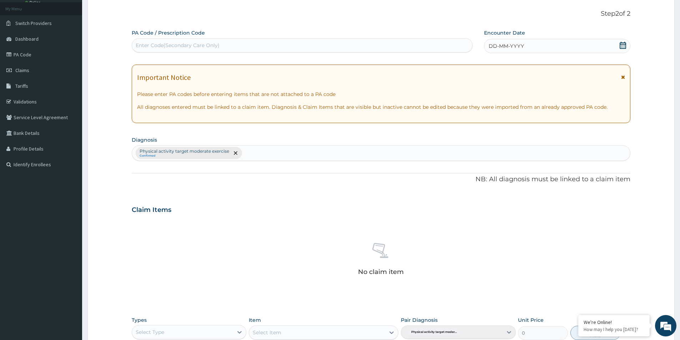
click at [625, 46] on icon at bounding box center [622, 45] width 7 height 7
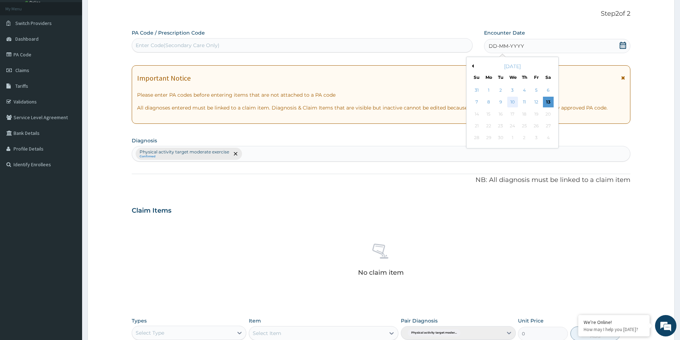
click at [514, 102] on div "10" at bounding box center [512, 102] width 11 height 11
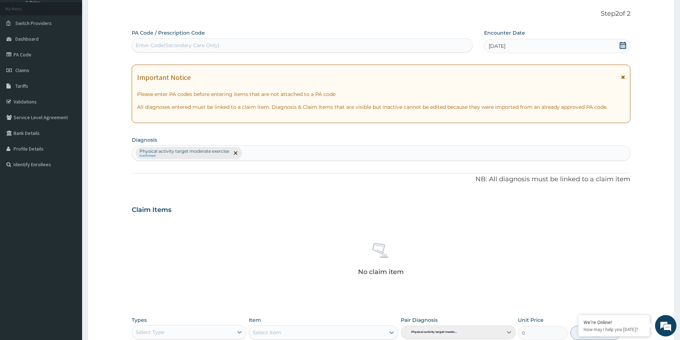
click at [242, 45] on div "Enter Code(Secondary Care Only)" at bounding box center [302, 45] width 340 height 11
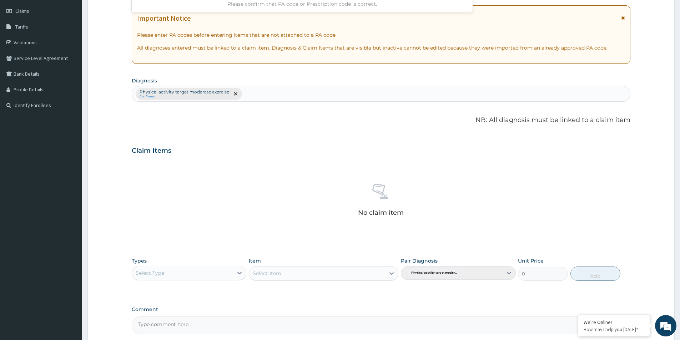
scroll to position [167, 0]
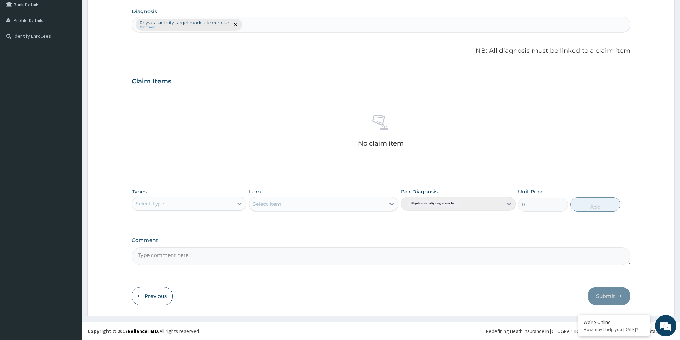
type input "PAA4BF21"
click at [238, 205] on div at bounding box center [239, 203] width 13 height 13
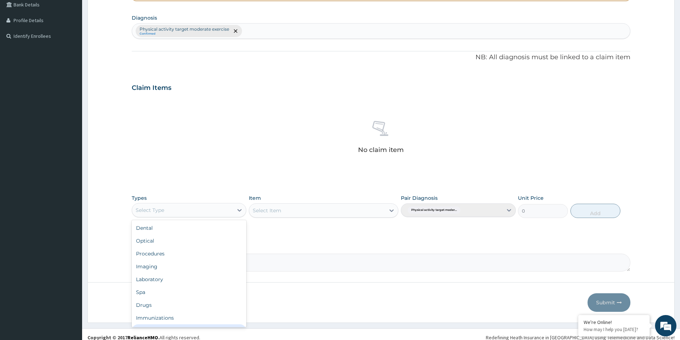
scroll to position [24, 0]
click at [148, 317] on div "Gym" at bounding box center [189, 319] width 115 height 13
click at [391, 210] on div "Select Item" at bounding box center [324, 210] width 150 height 14
click at [389, 207] on icon at bounding box center [391, 210] width 7 height 7
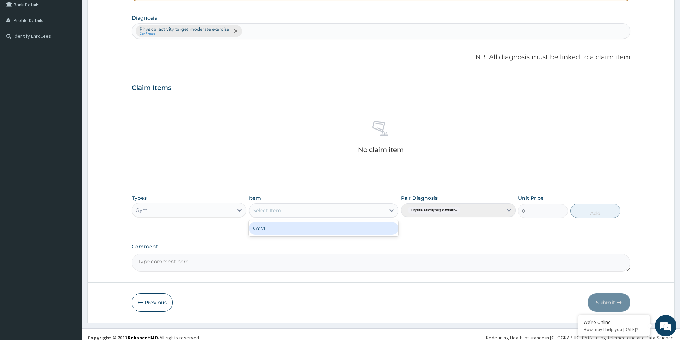
click at [356, 225] on div "GYM" at bounding box center [324, 228] width 150 height 13
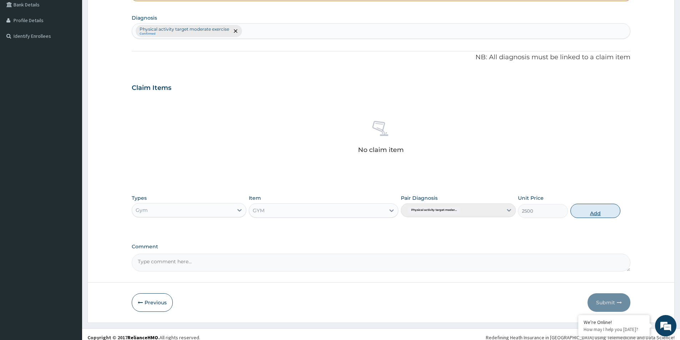
click at [593, 215] on button "Add" at bounding box center [595, 211] width 50 height 14
type input "0"
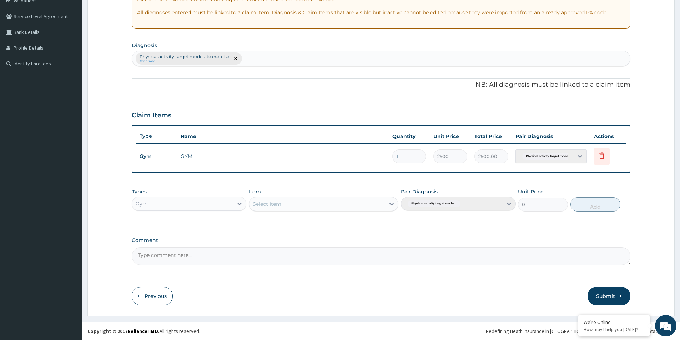
scroll to position [140, 0]
click at [603, 297] on button "Submit" at bounding box center [609, 296] width 43 height 19
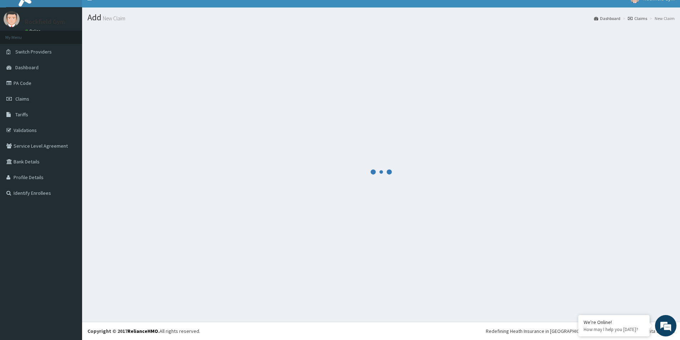
scroll to position [134, 0]
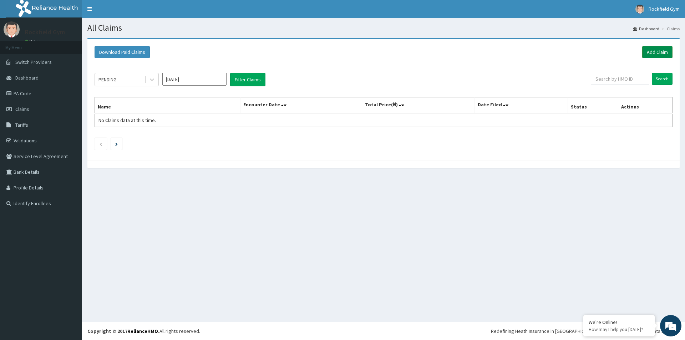
click at [661, 51] on link "Add Claim" at bounding box center [658, 52] width 30 height 12
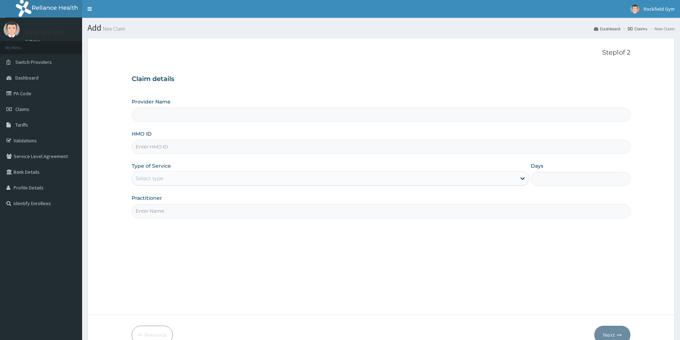
click at [191, 145] on input "HMO ID" at bounding box center [381, 147] width 499 height 14
type input "Rockfield unique physio GYM"
type input "1"
type input "CCR/10031/A"
click at [169, 213] on input "Practitioner" at bounding box center [381, 211] width 499 height 14
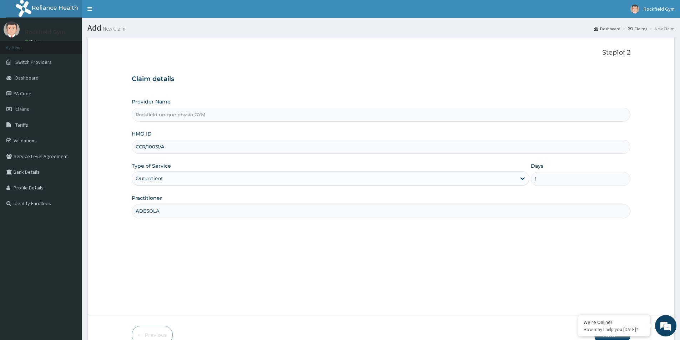
scroll to position [39, 0]
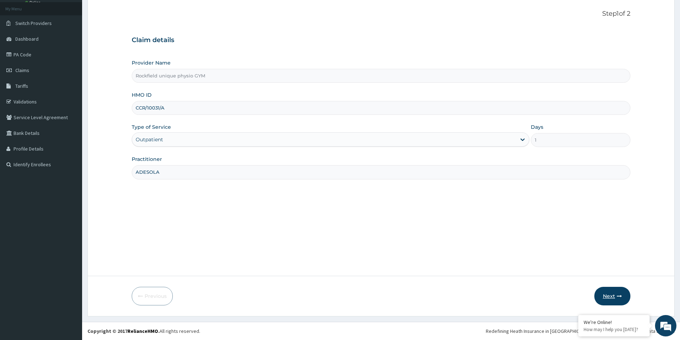
type input "ADESOLA"
click at [609, 296] on button "Next" at bounding box center [612, 296] width 36 height 19
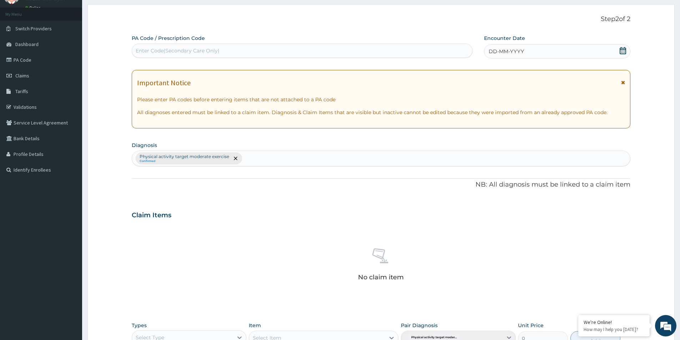
scroll to position [0, 0]
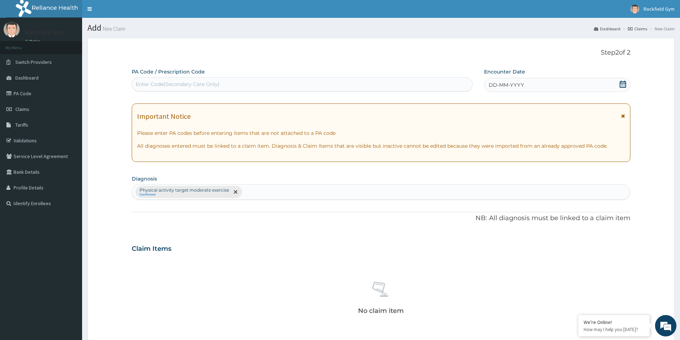
click at [623, 86] on icon at bounding box center [623, 84] width 6 height 7
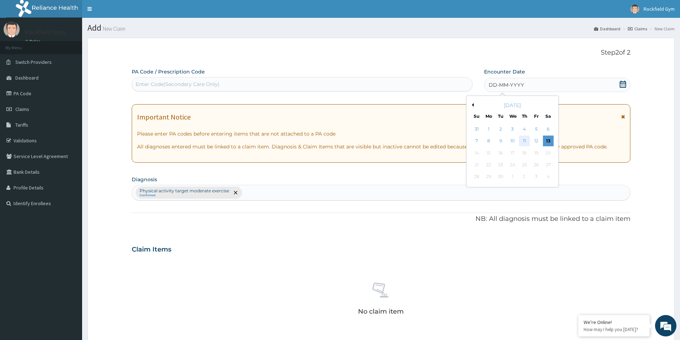
click at [525, 138] on div "11" at bounding box center [524, 141] width 11 height 11
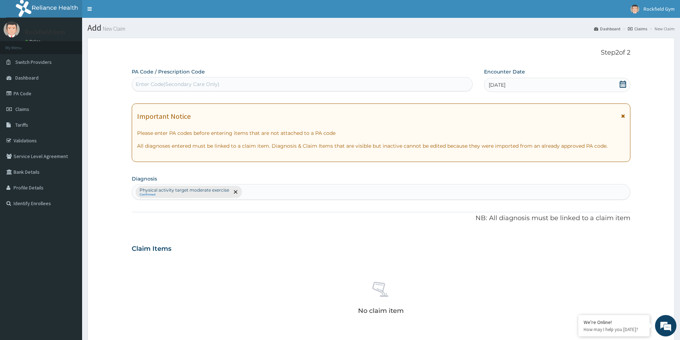
click at [175, 81] on div "Enter Code(Secondary Care Only)" at bounding box center [178, 84] width 84 height 7
click at [143, 83] on input "PA4D2C40" at bounding box center [150, 84] width 28 height 7
type input "PA/4D2C40"
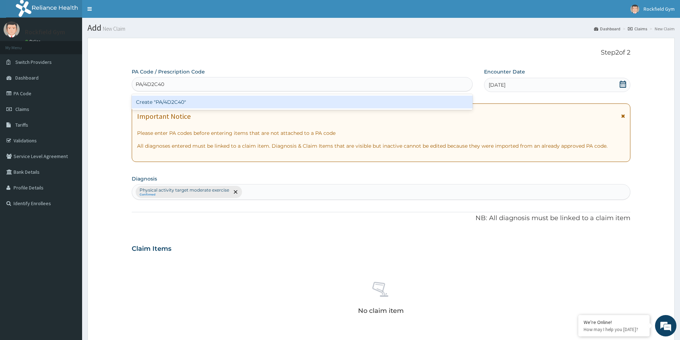
click at [201, 101] on div "Create "PA/4D2C40"" at bounding box center [302, 102] width 341 height 13
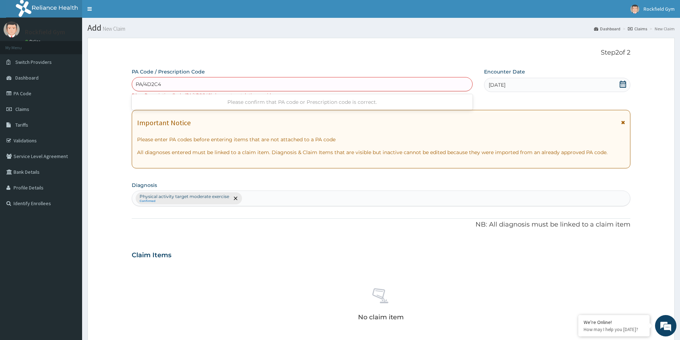
type input "PA/4D2C40"
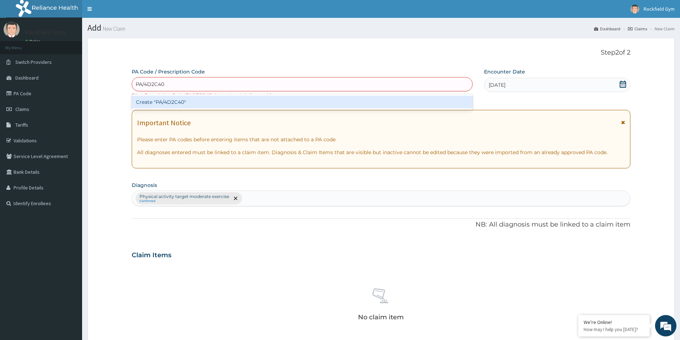
click at [201, 101] on div "Create "PA/4D2C40"" at bounding box center [302, 102] width 341 height 13
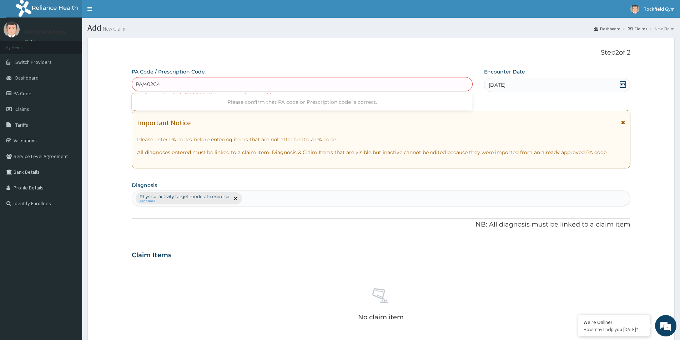
type input "PA/402C40"
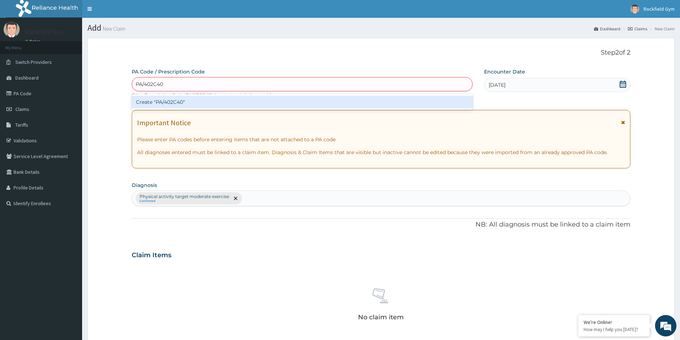
click at [203, 101] on div "Create "PA/402C40"" at bounding box center [302, 102] width 341 height 13
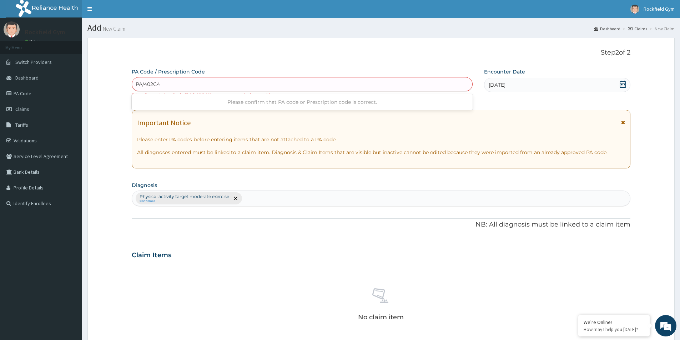
type input "PA/402C40"
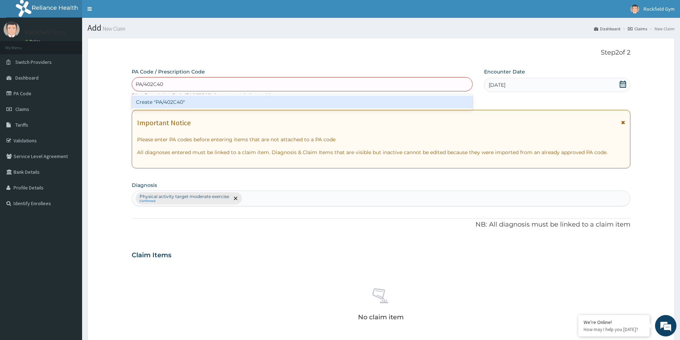
click at [203, 101] on div "Create "PA/402C40"" at bounding box center [302, 102] width 341 height 13
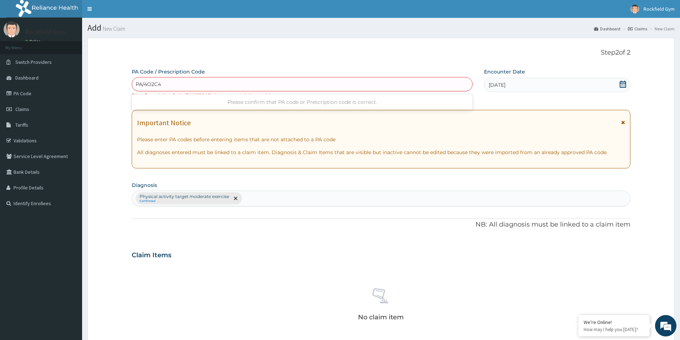
type input "PA/4O2C4O"
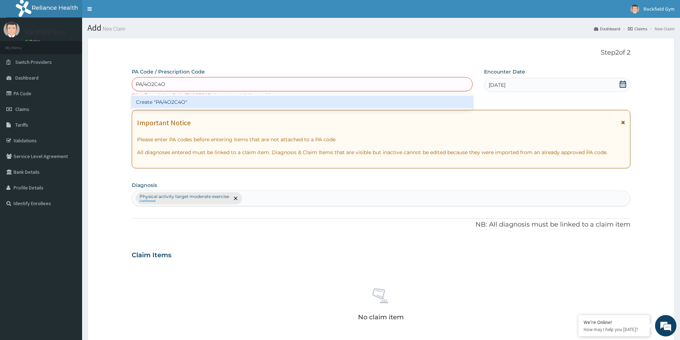
click at [203, 102] on div "Create "PA/4O2C4O"" at bounding box center [302, 102] width 341 height 13
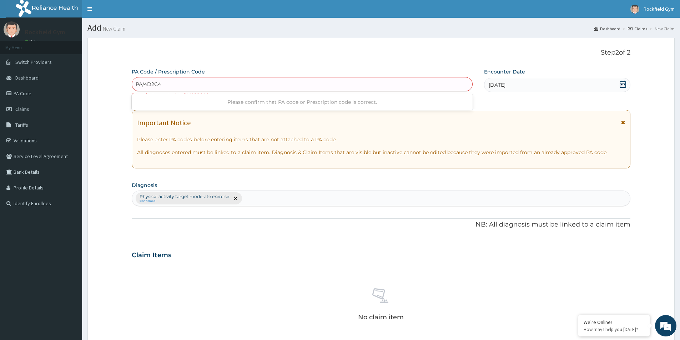
type input "PA/4D2C4O"
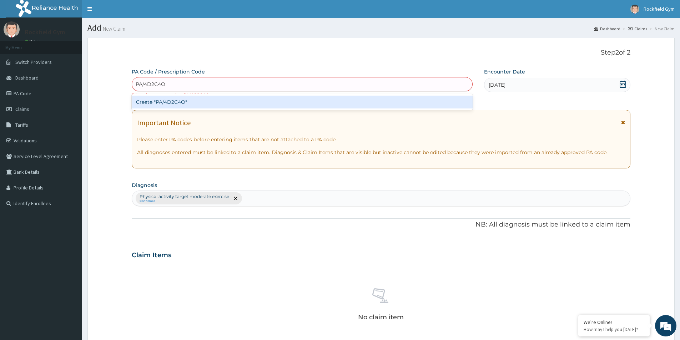
click at [203, 102] on div "Create "PA/4D2C4O"" at bounding box center [302, 102] width 341 height 13
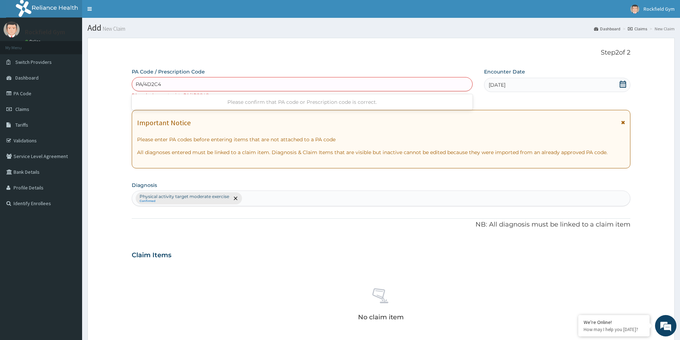
type input "PA/4D2C40"
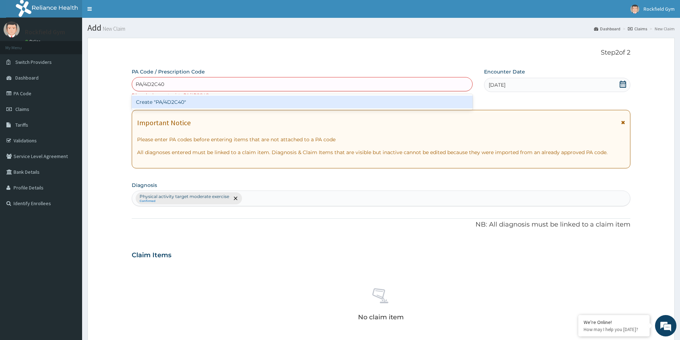
click at [203, 102] on div "Create "PA/4D2C40"" at bounding box center [302, 102] width 341 height 13
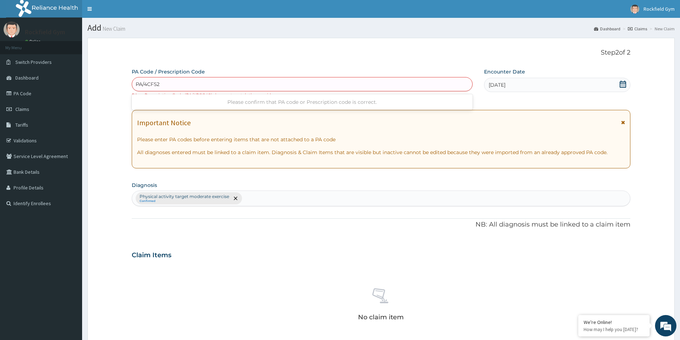
type input "PA/4CF526"
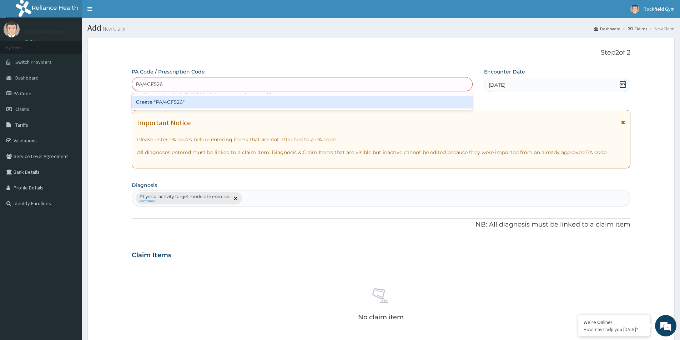
click at [203, 102] on div "Create "PA/4CF526"" at bounding box center [302, 102] width 341 height 13
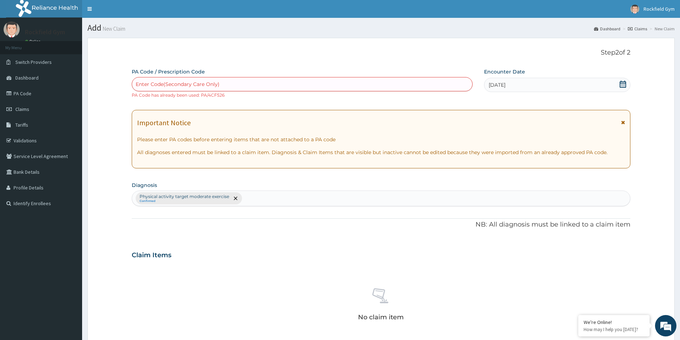
click at [187, 83] on div "Enter Code(Secondary Care Only)" at bounding box center [178, 84] width 84 height 7
type input "D"
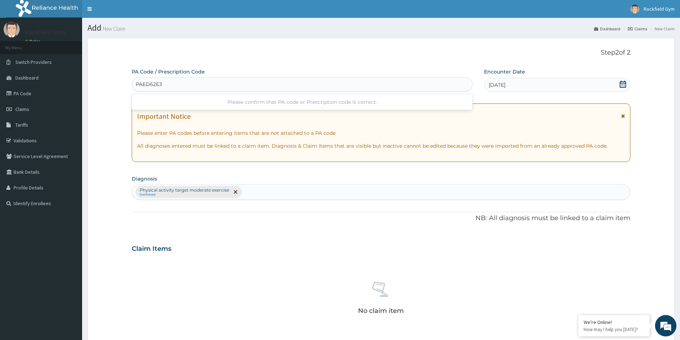
type input "PA/ED62E3"
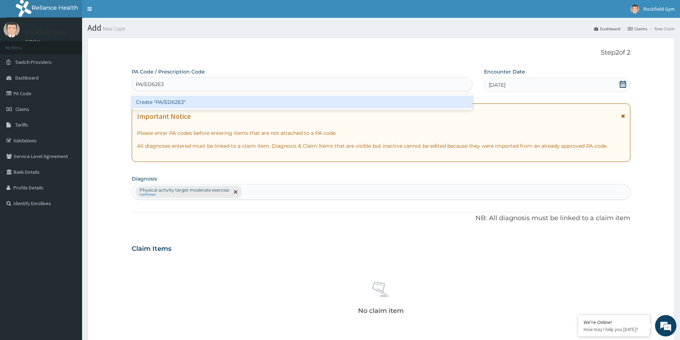
click at [180, 101] on div "Create "PA/ED62E3"" at bounding box center [302, 102] width 341 height 13
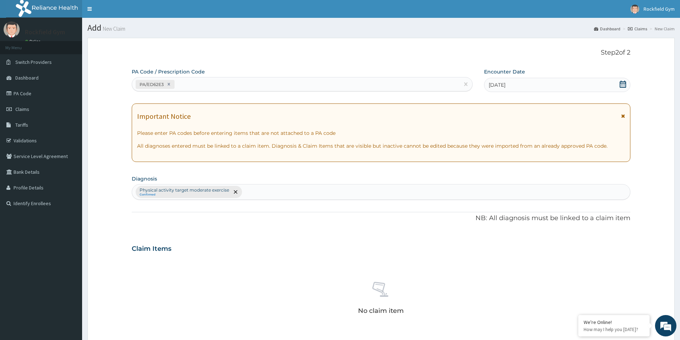
click at [626, 84] on icon at bounding box center [622, 84] width 7 height 7
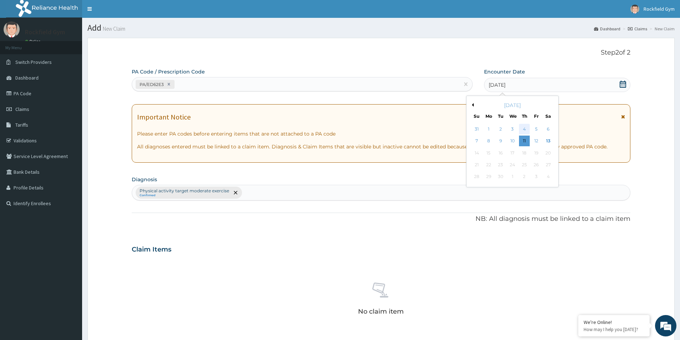
click at [525, 130] on div "4" at bounding box center [524, 129] width 11 height 11
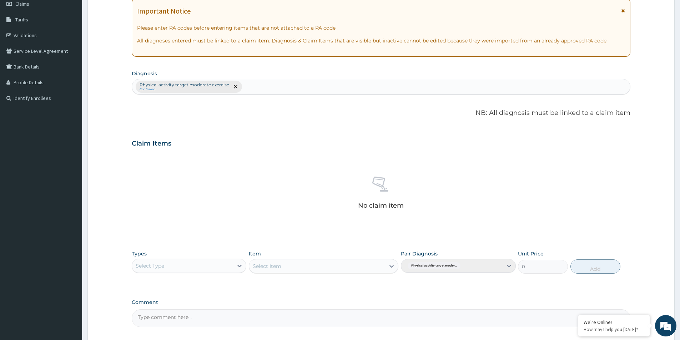
scroll to position [167, 0]
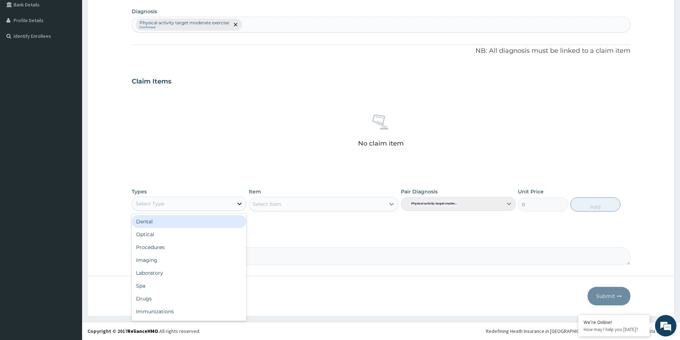
click at [240, 204] on icon at bounding box center [240, 204] width 4 height 2
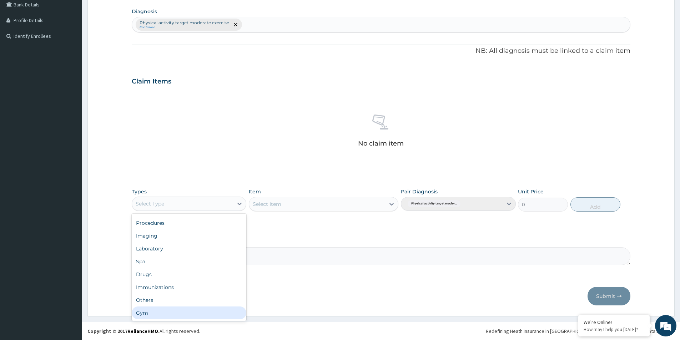
drag, startPoint x: 186, startPoint y: 317, endPoint x: 187, endPoint y: 313, distance: 4.1
click at [186, 314] on div "Gym" at bounding box center [189, 313] width 115 height 13
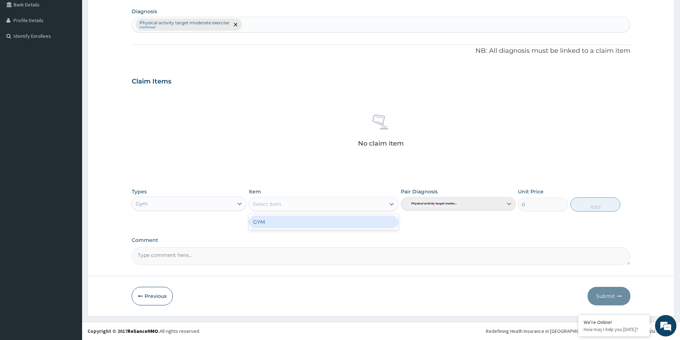
click at [391, 200] on div at bounding box center [391, 204] width 13 height 13
click at [339, 224] on div "GYM" at bounding box center [324, 222] width 150 height 13
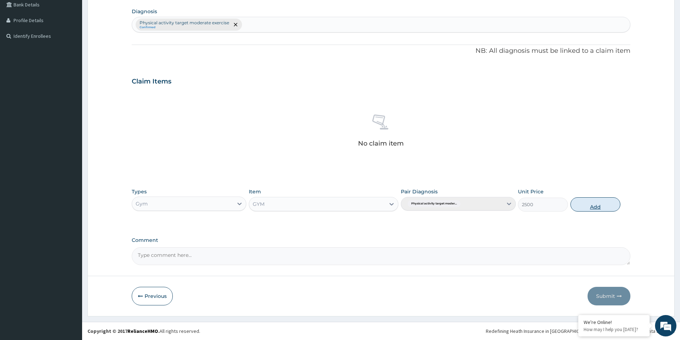
click at [596, 208] on button "Add" at bounding box center [595, 204] width 50 height 14
type input "0"
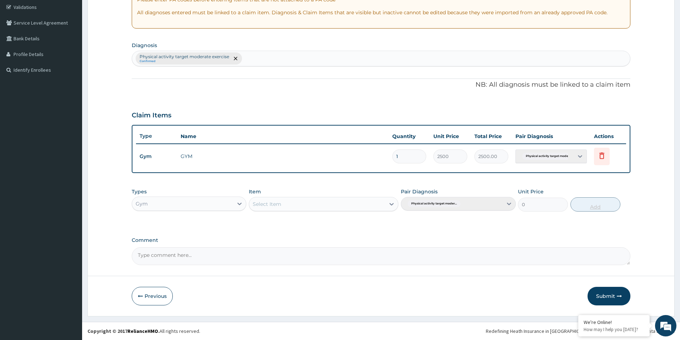
scroll to position [134, 0]
type input "0.00"
type input "2"
type input "5000.00"
type input "2"
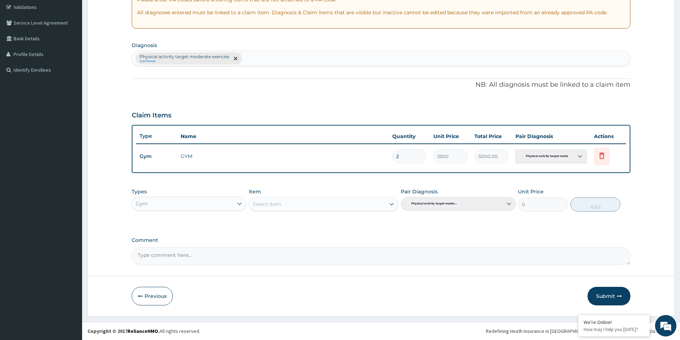
click at [604, 295] on button "Submit" at bounding box center [609, 296] width 43 height 19
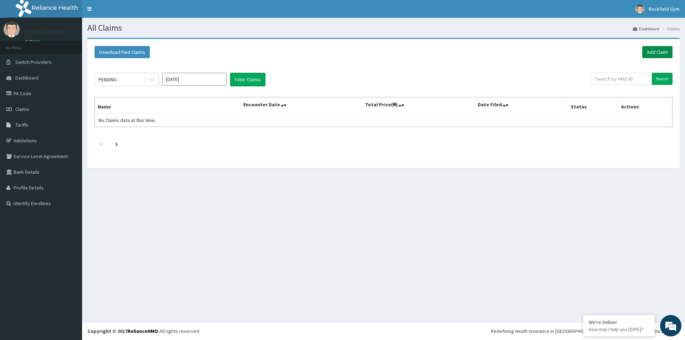
click at [653, 52] on link "Add Claim" at bounding box center [658, 52] width 30 height 12
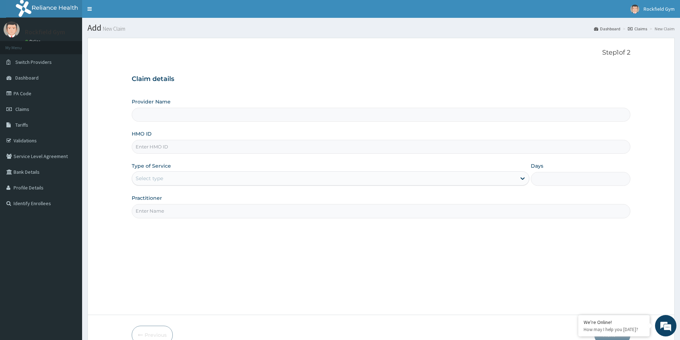
click at [178, 142] on input "HMO ID" at bounding box center [381, 147] width 499 height 14
type input "Rockfield unique physio GYM"
type input "1"
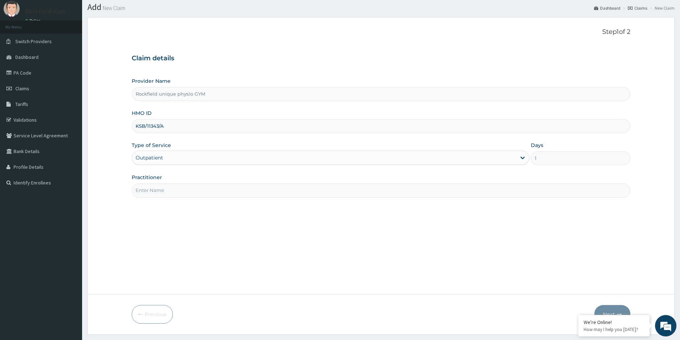
scroll to position [39, 0]
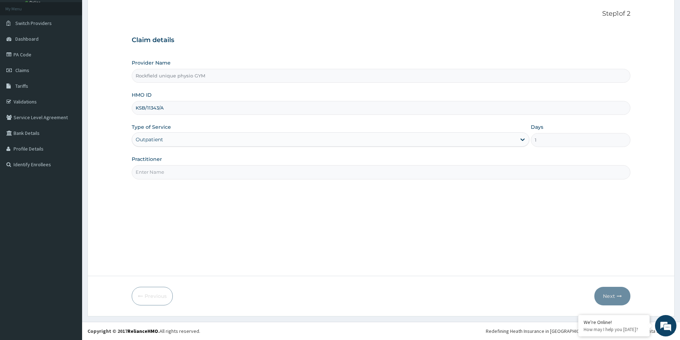
type input "KSB/11343/A"
click at [201, 175] on input "Practitioner" at bounding box center [381, 172] width 499 height 14
type input "IBENEME"
click at [612, 298] on button "Next" at bounding box center [612, 296] width 36 height 19
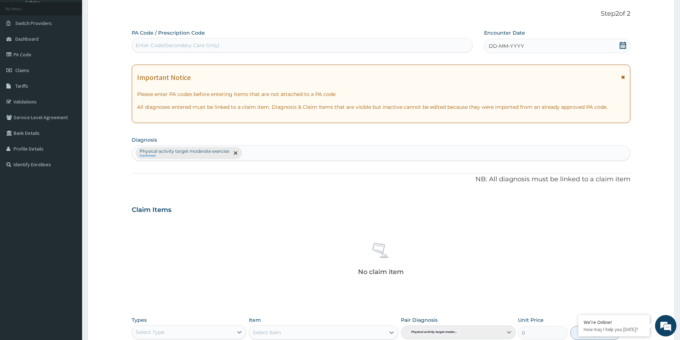
click at [164, 47] on div "Enter Code(Secondary Care Only)" at bounding box center [178, 45] width 84 height 7
type input "PA/1E9FA2"
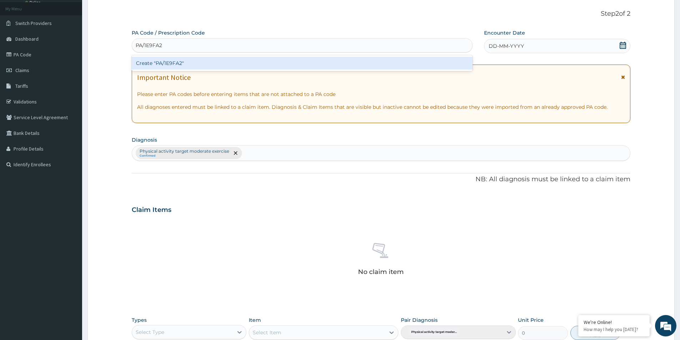
click at [173, 61] on div "Create "PA/1E9FA2"" at bounding box center [302, 63] width 341 height 13
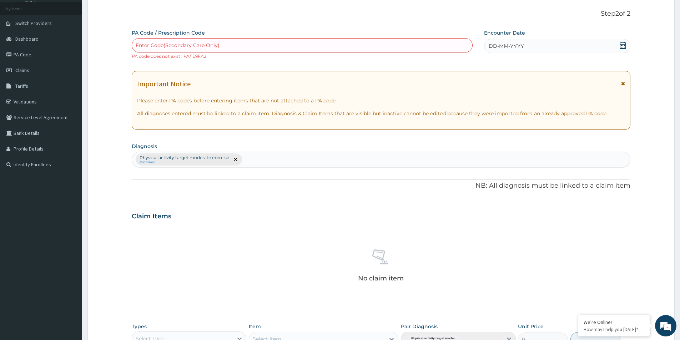
click at [168, 40] on div "Enter Code(Secondary Care Only)" at bounding box center [302, 45] width 340 height 11
type input "PA/1E98A2"
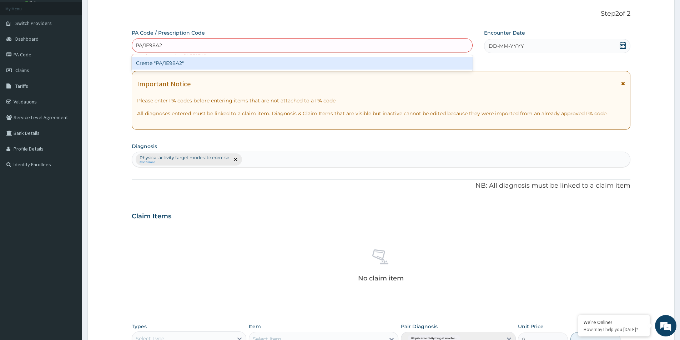
click at [172, 64] on div "Create "PA/1E98A2"" at bounding box center [302, 63] width 341 height 13
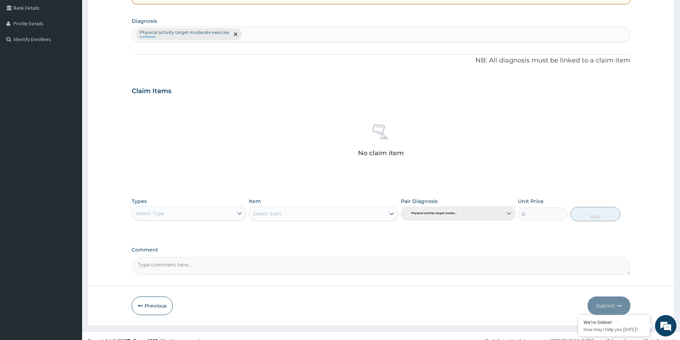
scroll to position [174, 0]
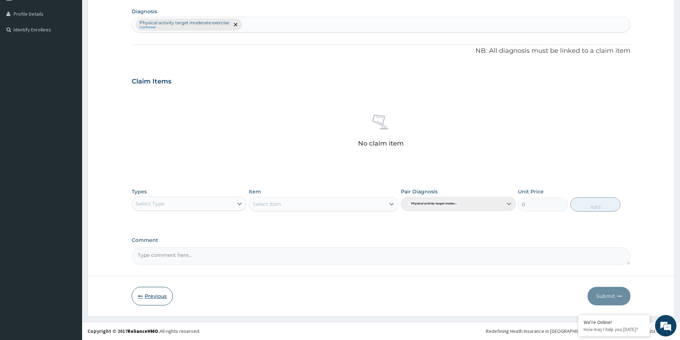
click at [151, 293] on button "Previous" at bounding box center [152, 296] width 41 height 19
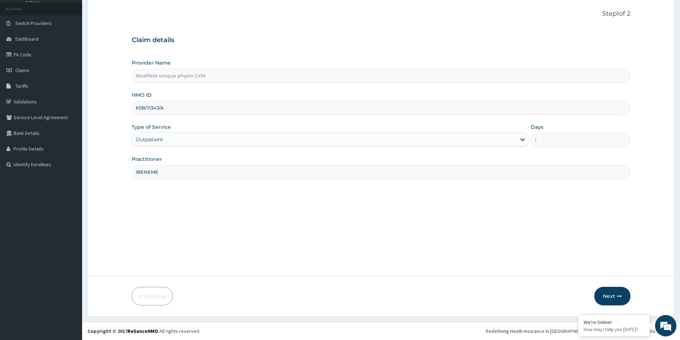
scroll to position [39, 0]
click at [201, 105] on input "KSB/11343/A" at bounding box center [381, 108] width 499 height 14
type input "K"
click at [175, 107] on input "HMO ID" at bounding box center [381, 108] width 499 height 14
type input "CCR/10031/A"
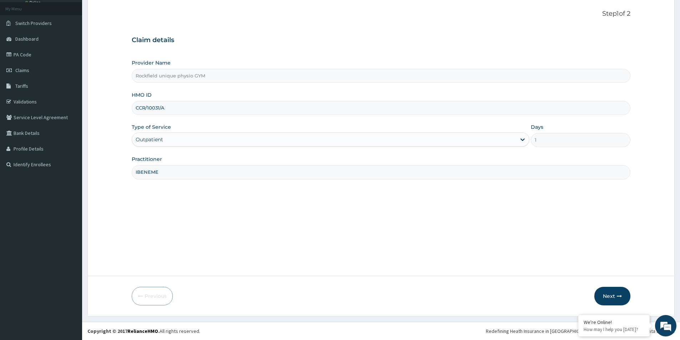
click at [166, 172] on input "IBENEME" at bounding box center [381, 172] width 499 height 14
type input "I"
type input "ADESOLA"
click at [611, 297] on button "Next" at bounding box center [612, 296] width 36 height 19
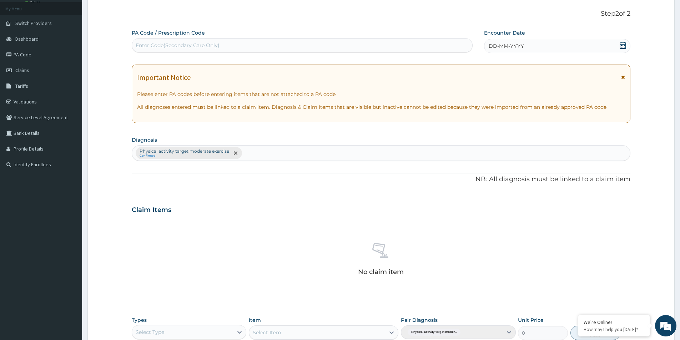
click at [220, 45] on div "Enter Code(Secondary Care Only)" at bounding box center [302, 45] width 340 height 11
type input "PA/4D2C40"
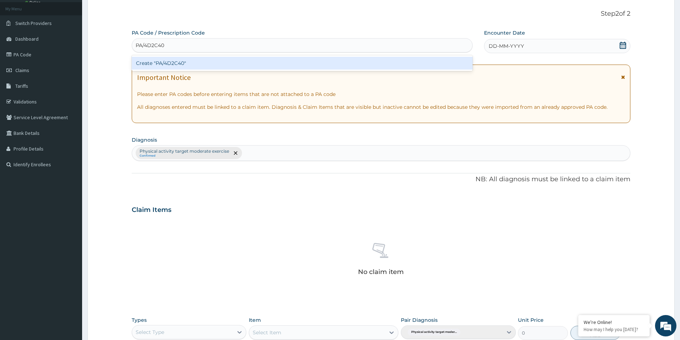
click at [189, 65] on div "Create "PA/4D2C40"" at bounding box center [302, 63] width 341 height 13
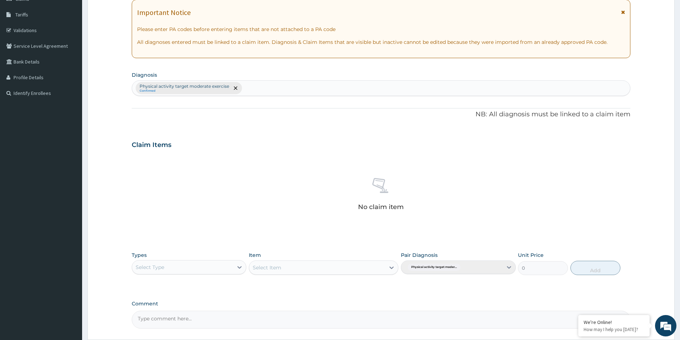
scroll to position [174, 0]
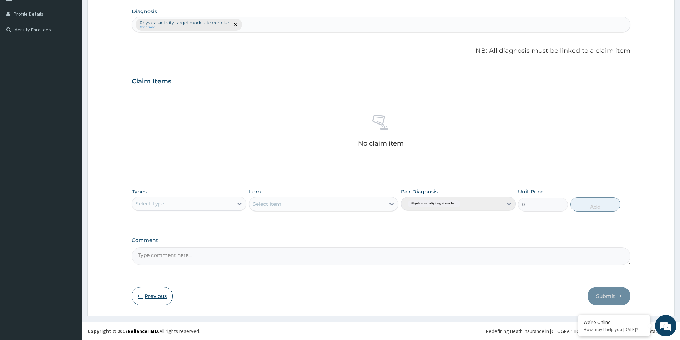
click at [147, 298] on button "Previous" at bounding box center [152, 296] width 41 height 19
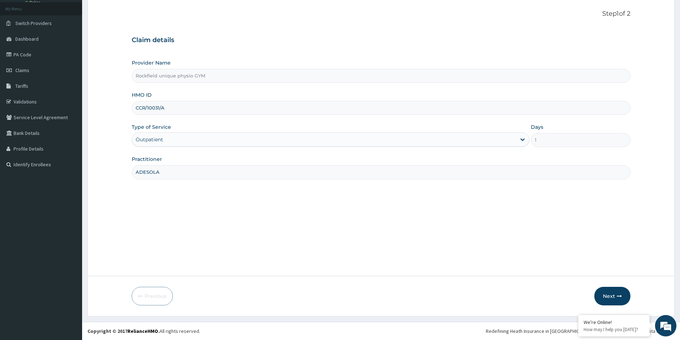
click at [178, 108] on input "CCR/10031/A" at bounding box center [381, 108] width 499 height 14
type input "C"
type input "KSB/11343/A"
click at [180, 176] on input "ADESOLA" at bounding box center [381, 172] width 499 height 14
type input "A"
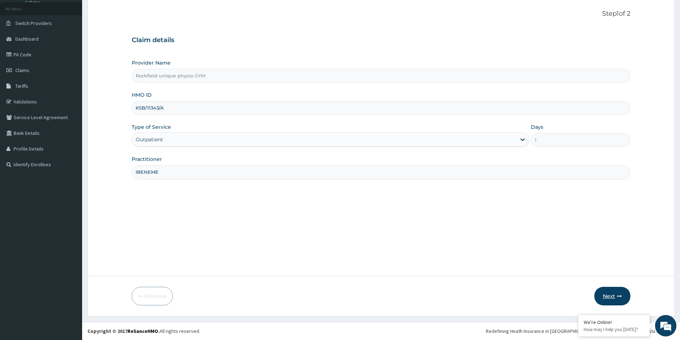
type input "IBENEME"
click at [611, 292] on button "Next" at bounding box center [612, 296] width 36 height 19
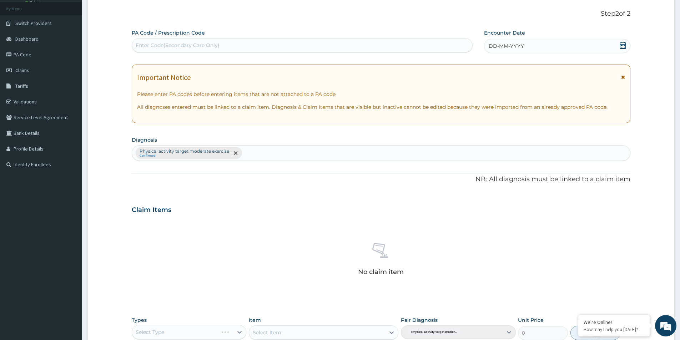
click at [174, 42] on div "Enter Code(Secondary Care Only)" at bounding box center [178, 45] width 84 height 7
type input "PA/1E98A2"
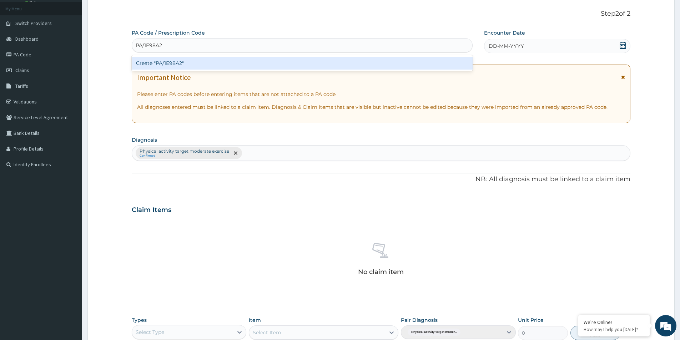
click at [173, 67] on div "Create "PA/1E98A2"" at bounding box center [302, 63] width 341 height 13
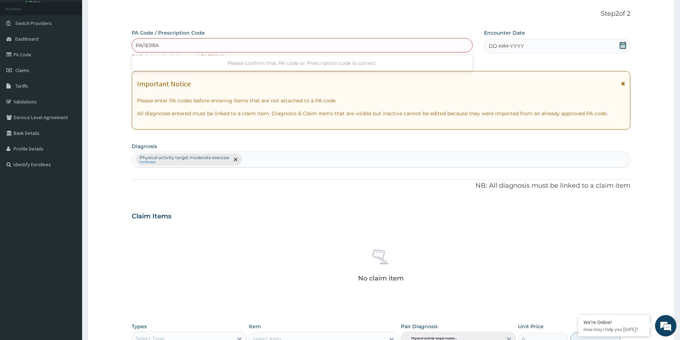
type input "PA/IE98A2"
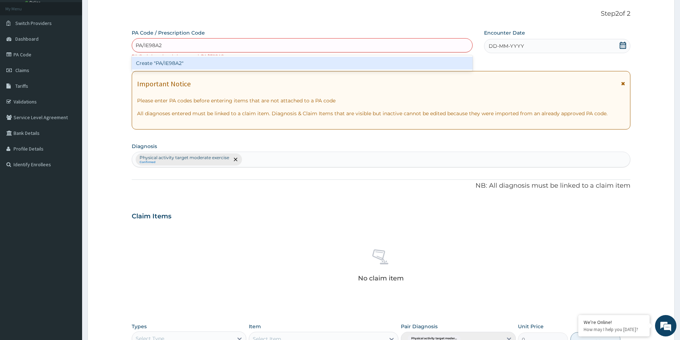
click at [173, 67] on div "Create "PA/IE98A2"" at bounding box center [302, 63] width 341 height 13
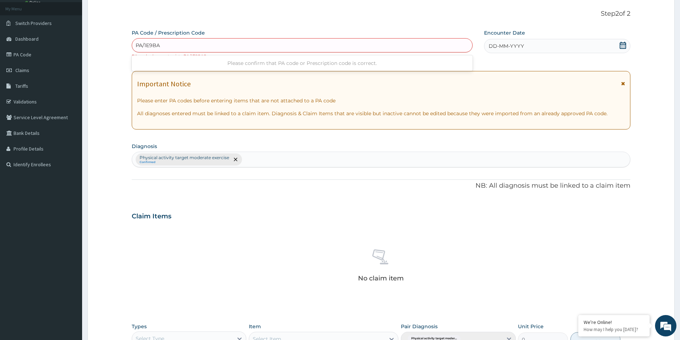
type input "PA/1E9BA2"
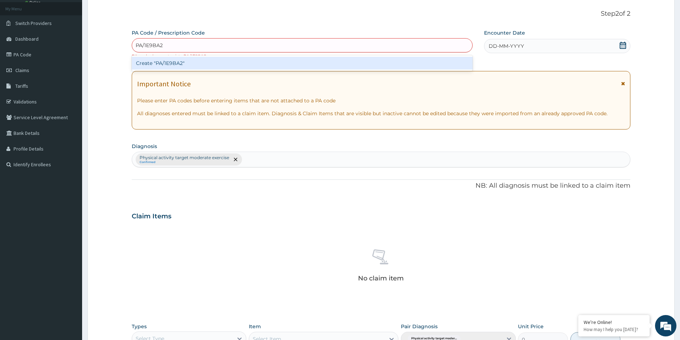
click at [173, 67] on div "Create "PA/1E9BA2"" at bounding box center [302, 63] width 341 height 13
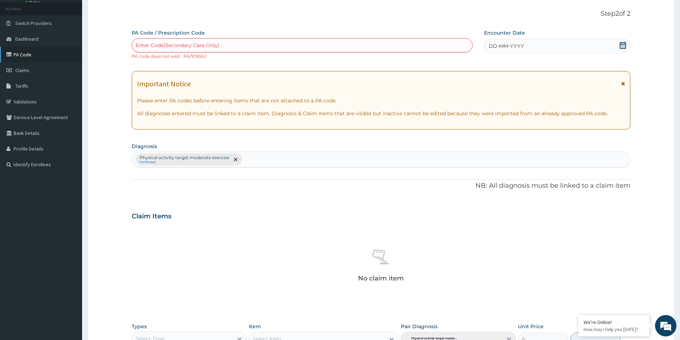
click at [27, 53] on link "PA Code" at bounding box center [41, 55] width 82 height 16
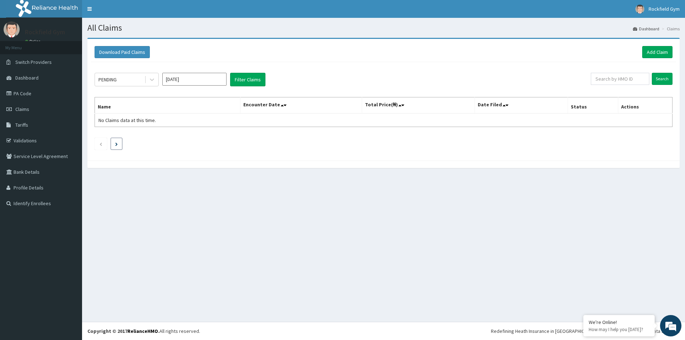
click at [115, 147] on li at bounding box center [117, 144] width 12 height 12
click at [114, 143] on li at bounding box center [117, 144] width 12 height 12
click at [244, 77] on button "Filter Claims" at bounding box center [247, 80] width 35 height 14
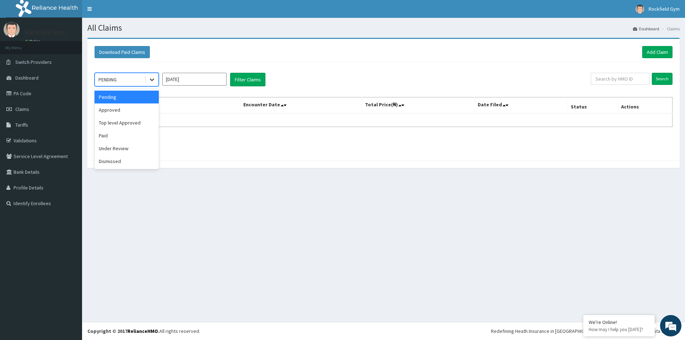
click at [152, 79] on icon at bounding box center [151, 79] width 7 height 7
click at [140, 148] on div "Under Review" at bounding box center [127, 148] width 64 height 13
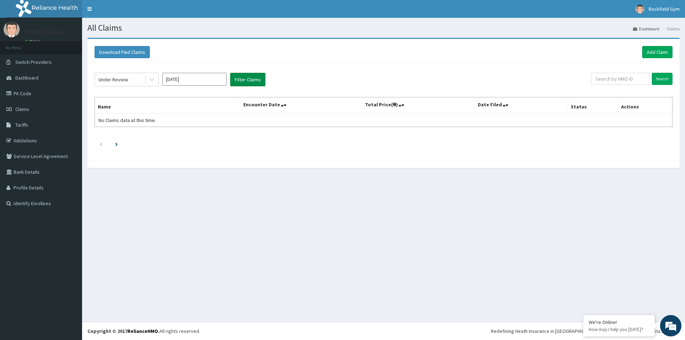
click at [251, 82] on button "Filter Claims" at bounding box center [247, 80] width 35 height 14
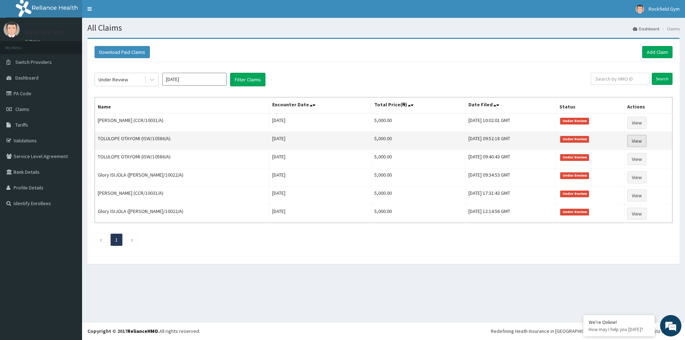
click at [636, 140] on link "View" at bounding box center [637, 141] width 19 height 12
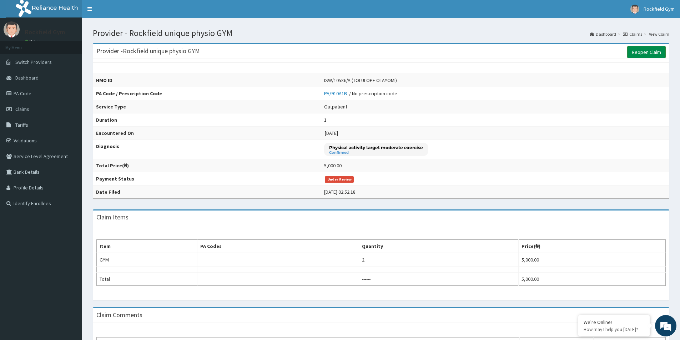
click at [644, 55] on link "Reopen Claim" at bounding box center [646, 52] width 39 height 12
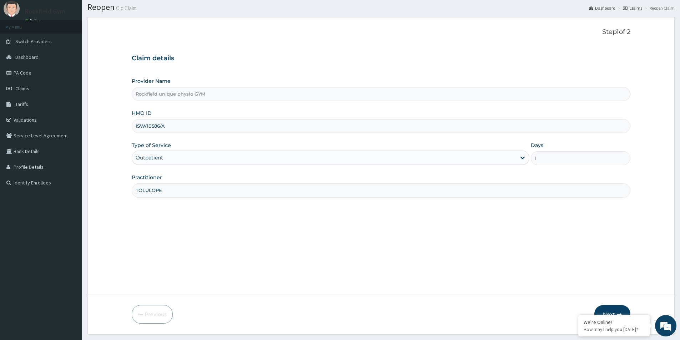
scroll to position [39, 0]
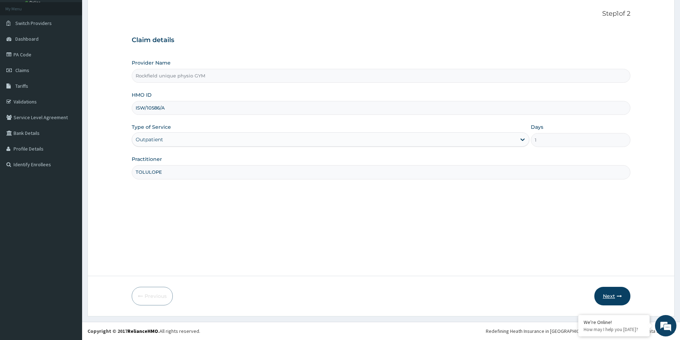
click at [611, 297] on button "Next" at bounding box center [612, 296] width 36 height 19
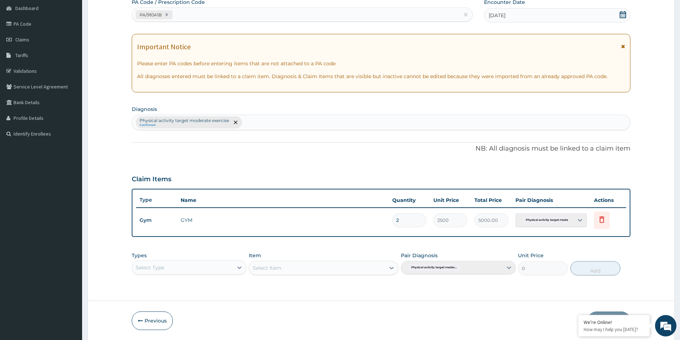
scroll to position [94, 0]
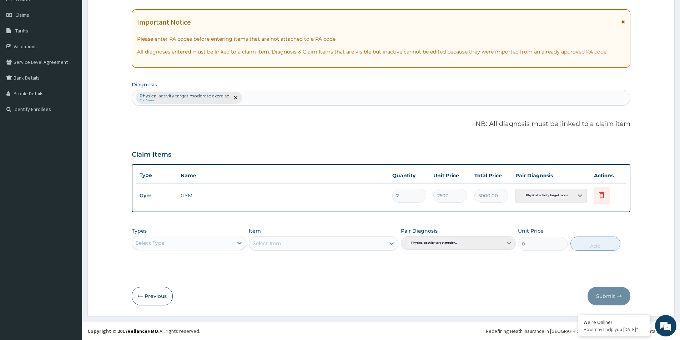
click at [405, 196] on input "2" at bounding box center [409, 196] width 34 height 14
type input "0.00"
type input "1"
type input "2500.00"
type input "1"
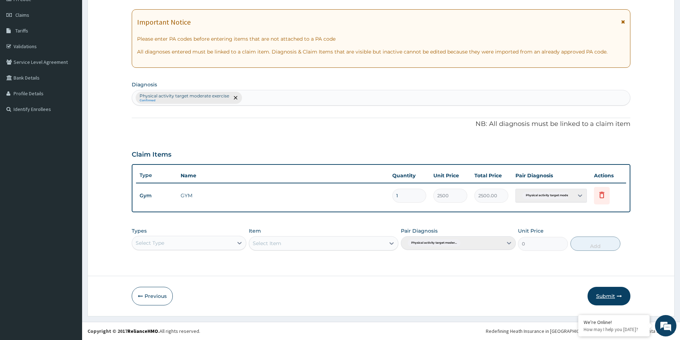
click at [595, 299] on button "Submit" at bounding box center [609, 296] width 43 height 19
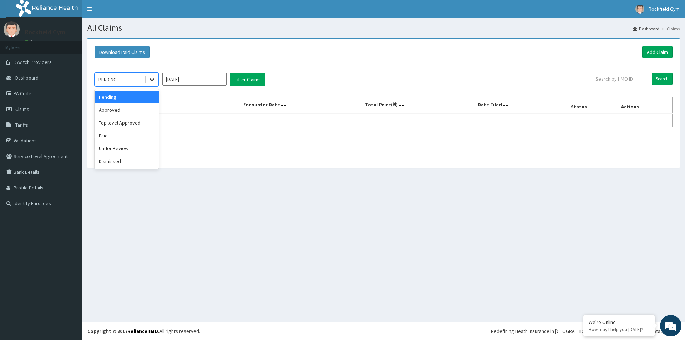
click at [150, 77] on icon at bounding box center [151, 79] width 7 height 7
click at [130, 148] on div "Under Review" at bounding box center [127, 148] width 64 height 13
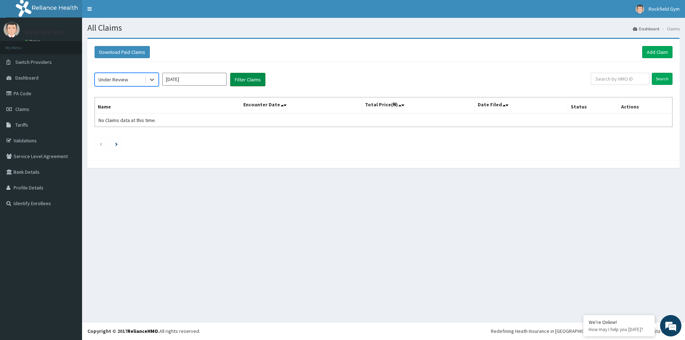
click at [240, 81] on button "Filter Claims" at bounding box center [247, 80] width 35 height 14
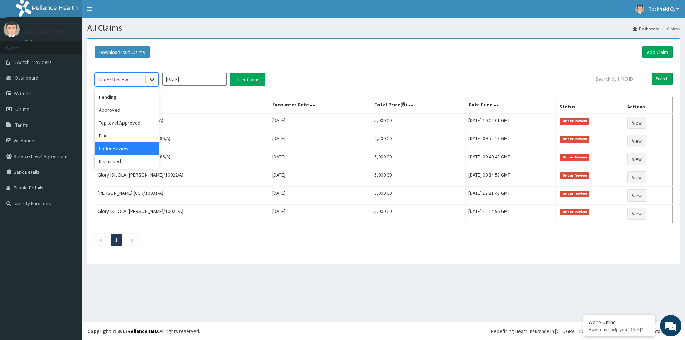
click at [151, 78] on icon at bounding box center [151, 79] width 7 height 7
click at [124, 162] on div "Dismissed" at bounding box center [127, 161] width 64 height 13
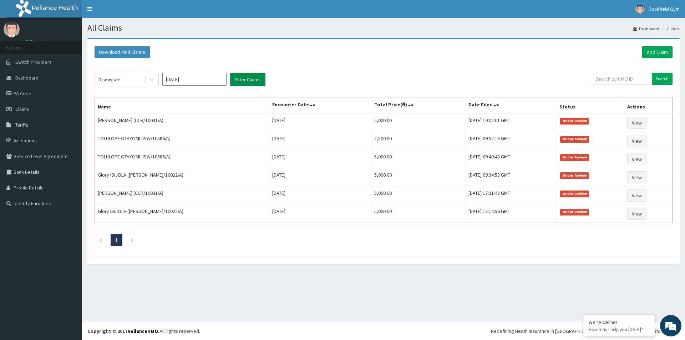
click at [252, 74] on button "Filter Claims" at bounding box center [247, 80] width 35 height 14
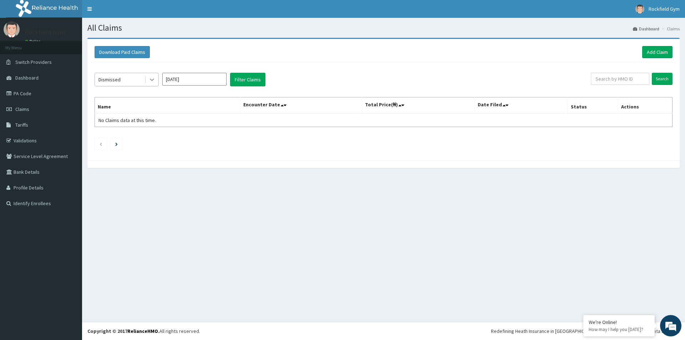
click at [156, 80] on div at bounding box center [152, 79] width 13 height 13
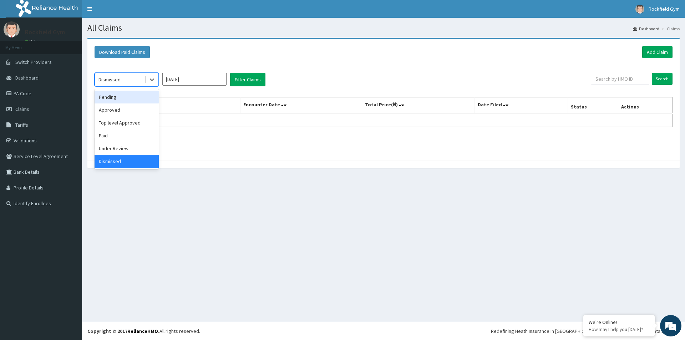
click at [122, 96] on div "Pending" at bounding box center [127, 97] width 64 height 13
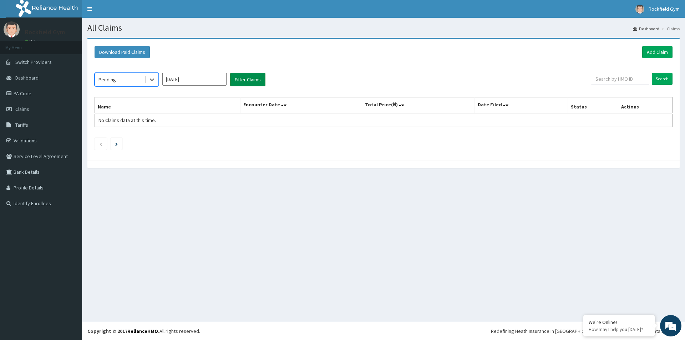
click at [248, 82] on button "Filter Claims" at bounding box center [247, 80] width 35 height 14
click at [150, 82] on icon at bounding box center [151, 79] width 7 height 7
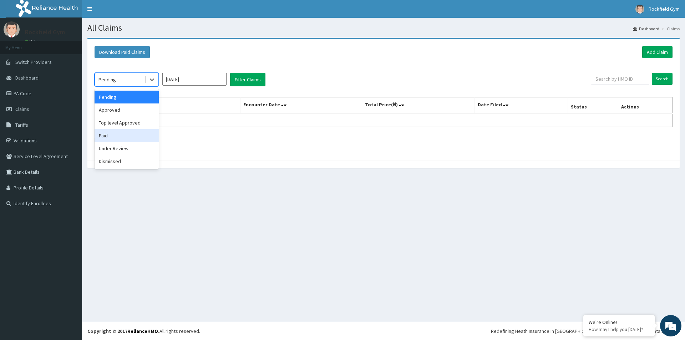
click at [133, 136] on div "Paid" at bounding box center [127, 135] width 64 height 13
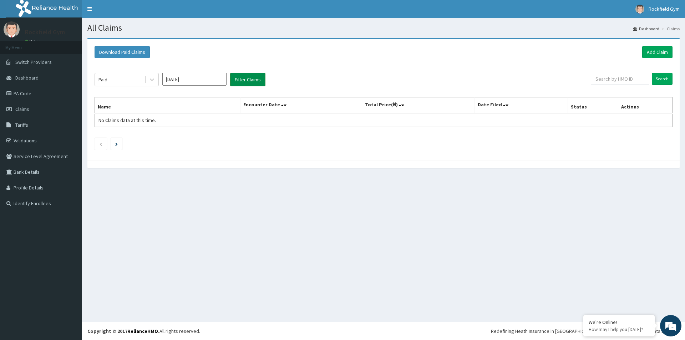
click at [253, 80] on button "Filter Claims" at bounding box center [247, 80] width 35 height 14
click at [243, 78] on button "Filter Claims" at bounding box center [247, 80] width 35 height 14
click at [659, 51] on link "Add Claim" at bounding box center [658, 52] width 30 height 12
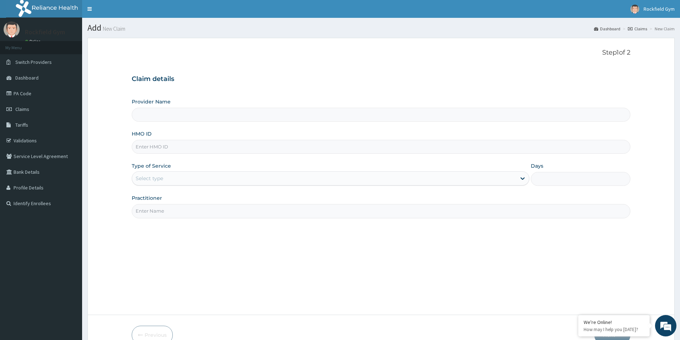
click at [160, 147] on input "HMO ID" at bounding box center [381, 147] width 499 height 14
type input "Rockfield unique physio GYM"
type input "1"
type input "RIS/10004/A"
click at [163, 212] on input "Practitioner" at bounding box center [381, 211] width 499 height 14
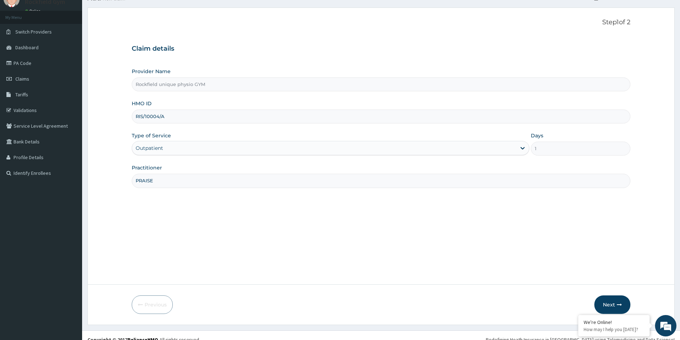
scroll to position [39, 0]
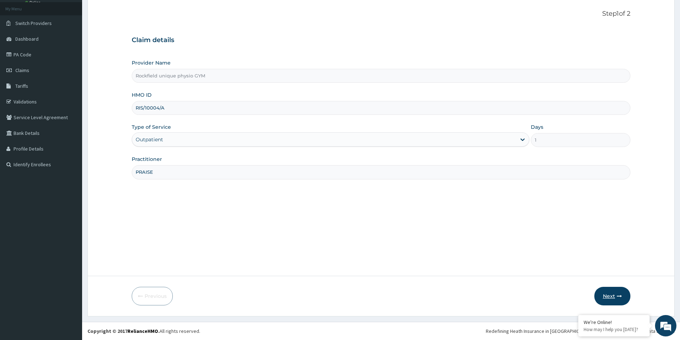
type input "PRAISE"
click at [606, 296] on button "Next" at bounding box center [612, 296] width 36 height 19
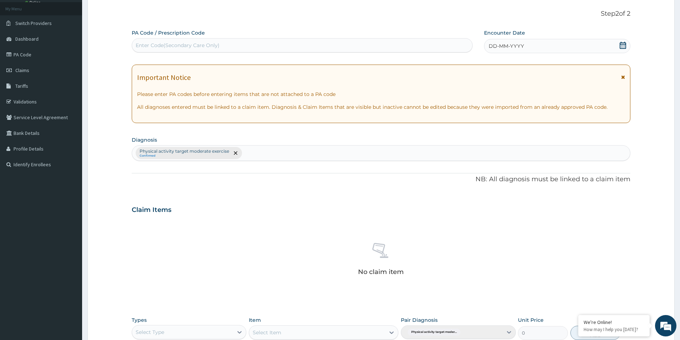
click at [165, 46] on div "Enter Code(Secondary Care Only)" at bounding box center [178, 45] width 84 height 7
type input "PA/A2CCT2"
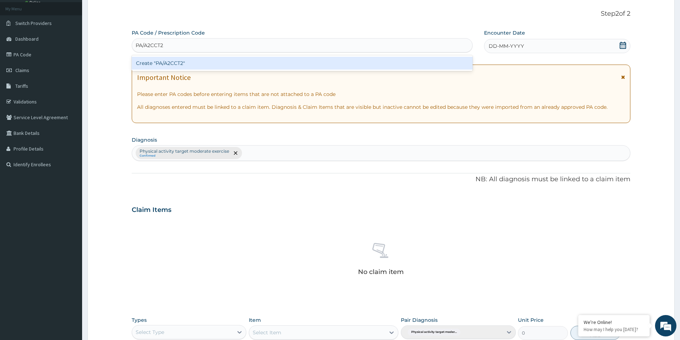
click at [185, 59] on div "Create "PA/A2CCT2"" at bounding box center [302, 63] width 341 height 13
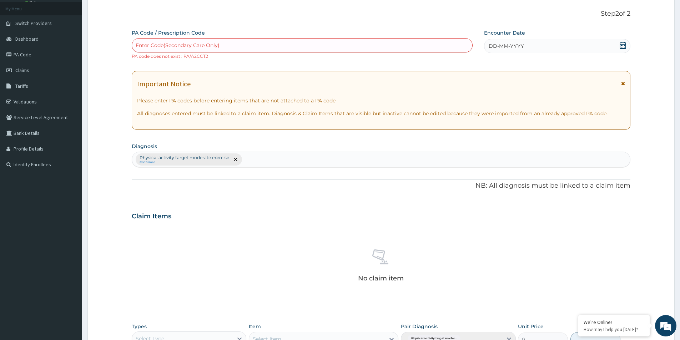
click at [186, 42] on div "Enter Code(Secondary Care Only)" at bounding box center [178, 45] width 84 height 7
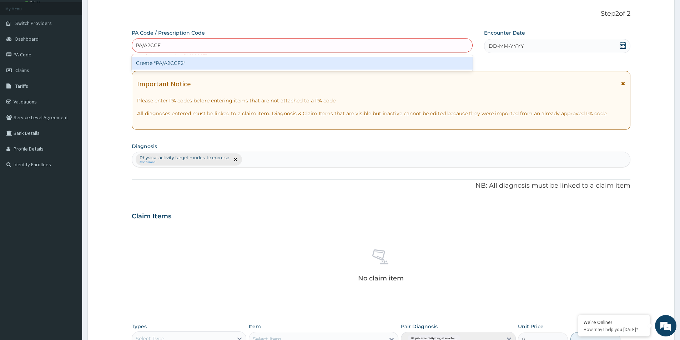
type input "PA/A2CCF2"
click at [182, 64] on div "Create "PA/A2CCF2"" at bounding box center [302, 63] width 341 height 13
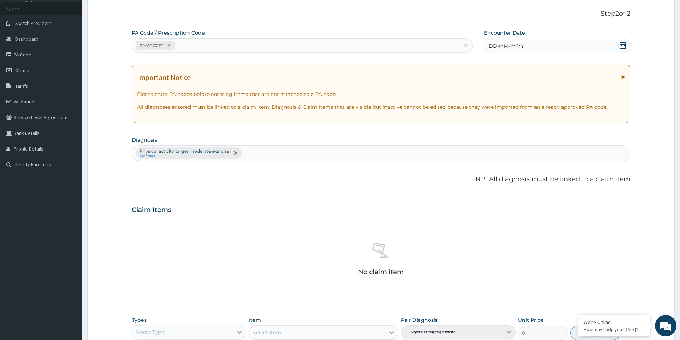
click at [622, 44] on icon at bounding box center [623, 45] width 6 height 7
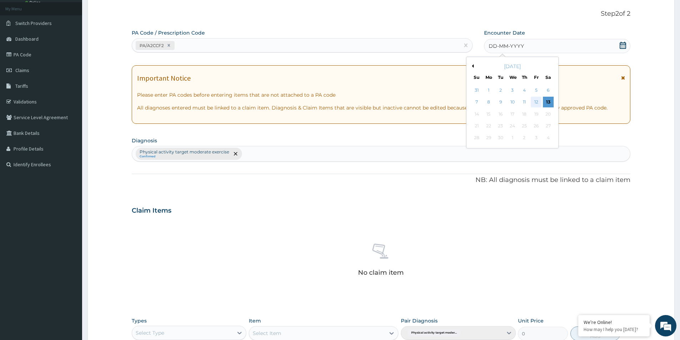
click at [537, 98] on div "12" at bounding box center [536, 102] width 11 height 11
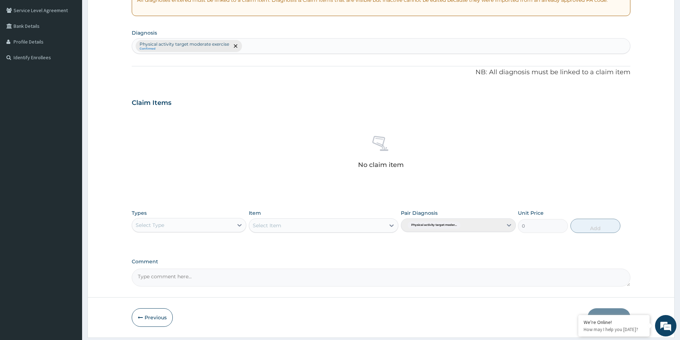
scroll to position [167, 0]
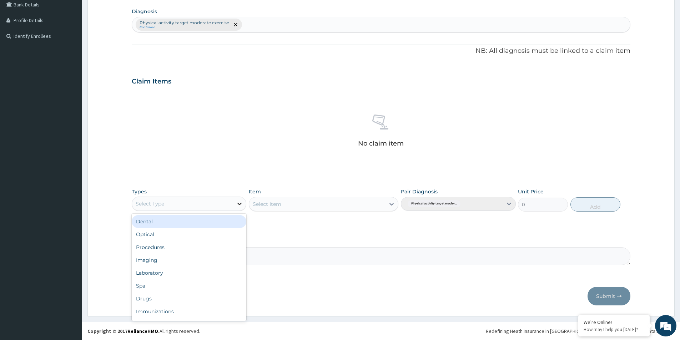
click at [240, 207] on icon at bounding box center [239, 203] width 7 height 7
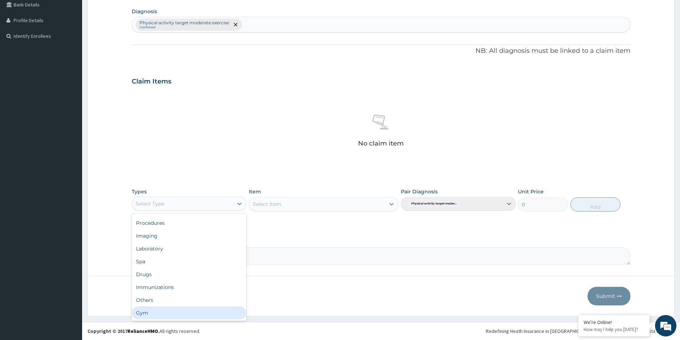
click at [147, 314] on div "Gym" at bounding box center [189, 313] width 115 height 13
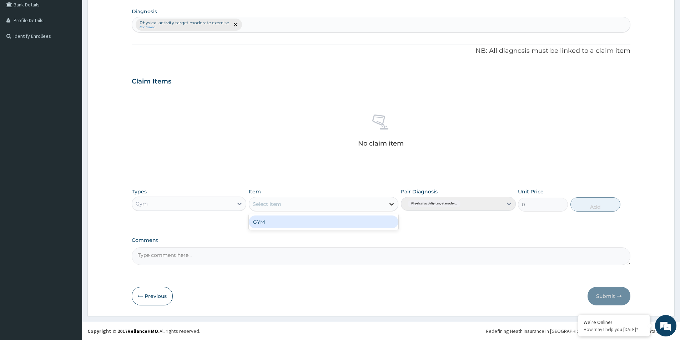
click at [394, 206] on icon at bounding box center [391, 204] width 7 height 7
click at [347, 222] on div "GYM" at bounding box center [324, 222] width 150 height 13
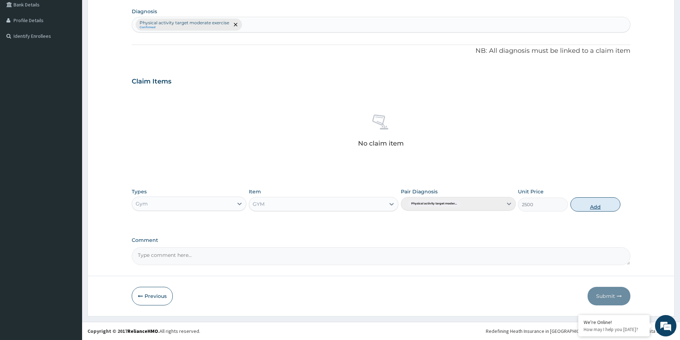
click at [596, 208] on button "Add" at bounding box center [595, 204] width 50 height 14
type input "0"
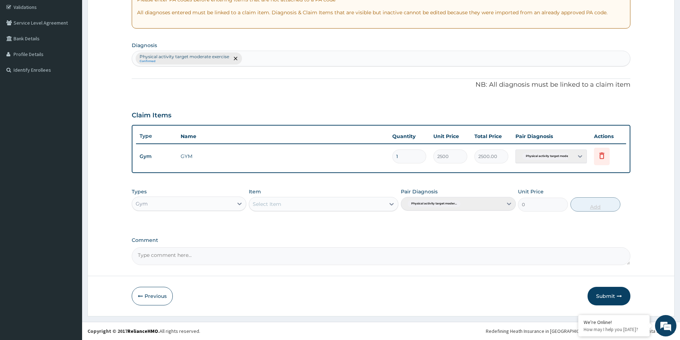
scroll to position [134, 0]
click at [608, 295] on button "Submit" at bounding box center [609, 296] width 43 height 19
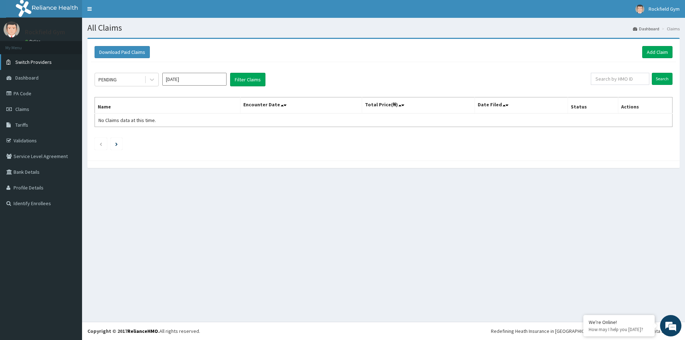
click at [34, 62] on span "Switch Providers" at bounding box center [33, 62] width 36 height 6
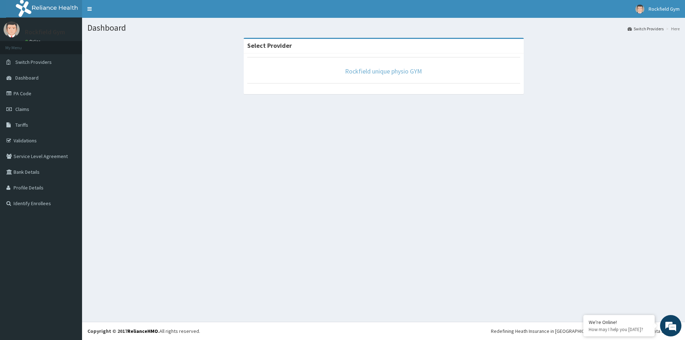
click at [408, 71] on link "Rockfield unique physio GYM" at bounding box center [383, 71] width 77 height 8
